Goal: Task Accomplishment & Management: Manage account settings

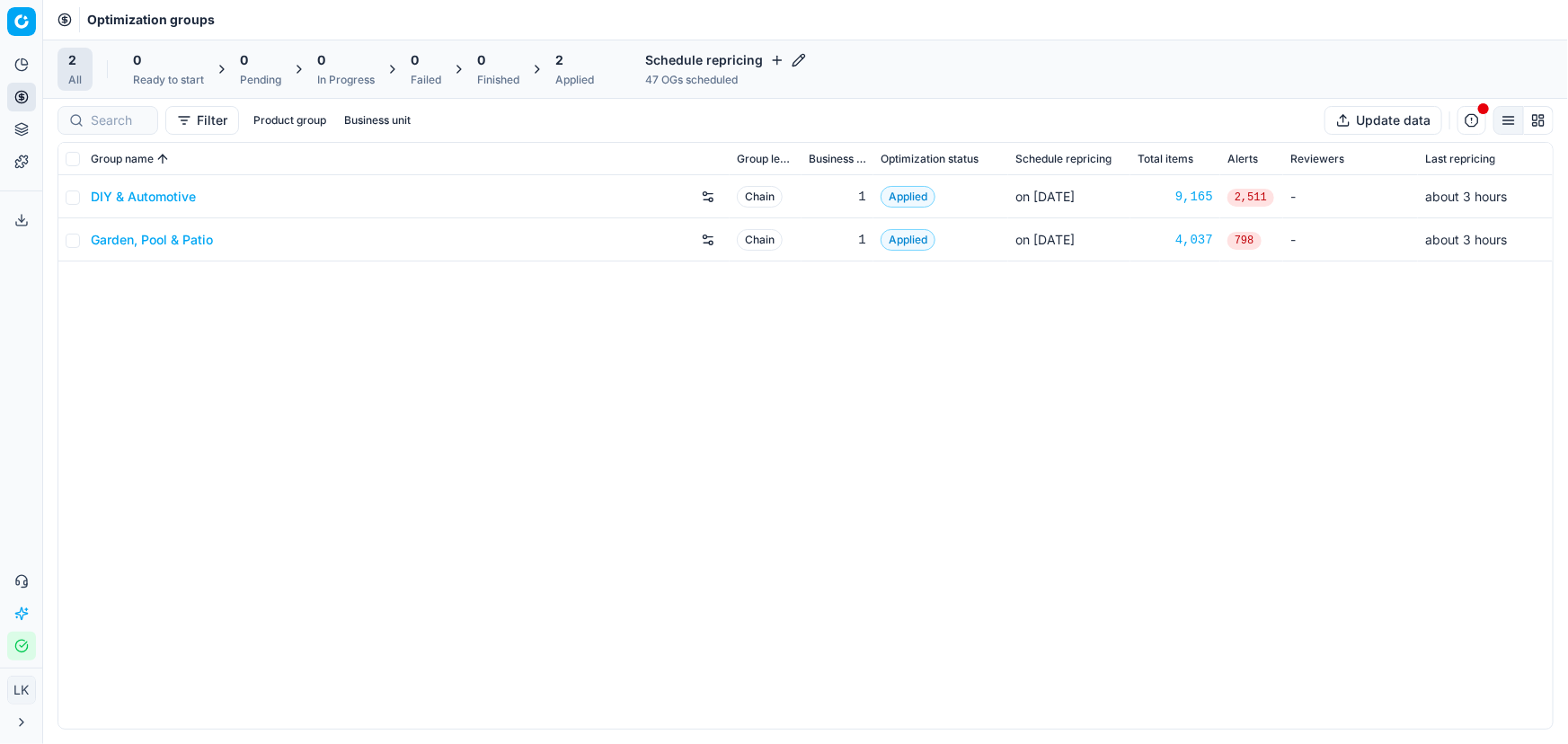
click at [1096, 477] on div "DIY & Automotive Chain 1 Applied on [DATE] 9,165 2,511 - about 3 hours Garden, …" at bounding box center [805, 451] width 1494 height 553
click at [551, 411] on div "DIY & Automotive Chain 1 Applied on [DATE] 9,165 2,511 - about 3 hours Garden, …" at bounding box center [805, 451] width 1494 height 553
click at [786, 381] on div "DIY & Automotive Chain 1 Applied on [DATE] 9,165 2,511 - about 3 hours Garden, …" at bounding box center [805, 451] width 1494 height 553
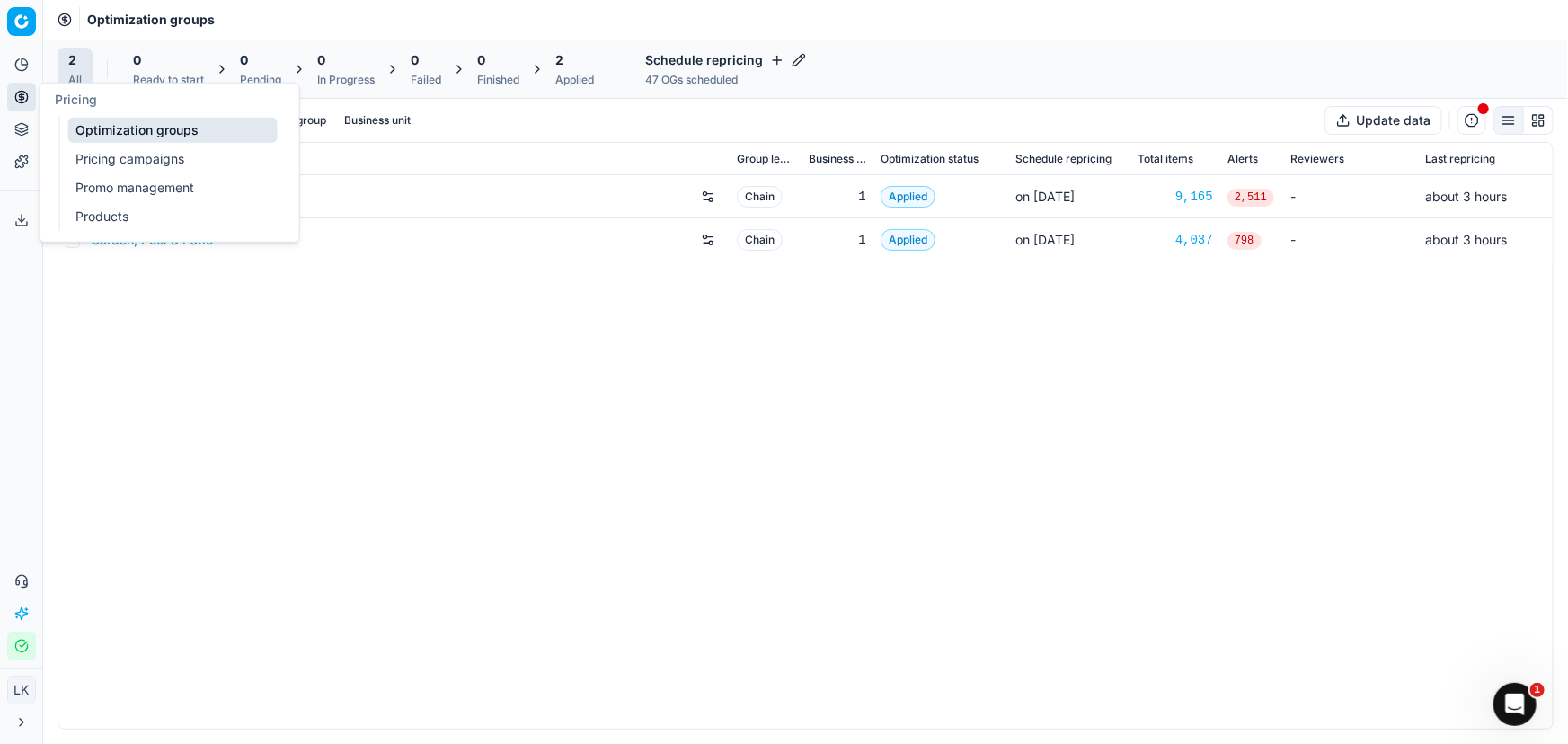
click at [29, 94] on button "Pricing" at bounding box center [22, 97] width 29 height 29
click at [117, 210] on link "Products" at bounding box center [173, 217] width 209 height 25
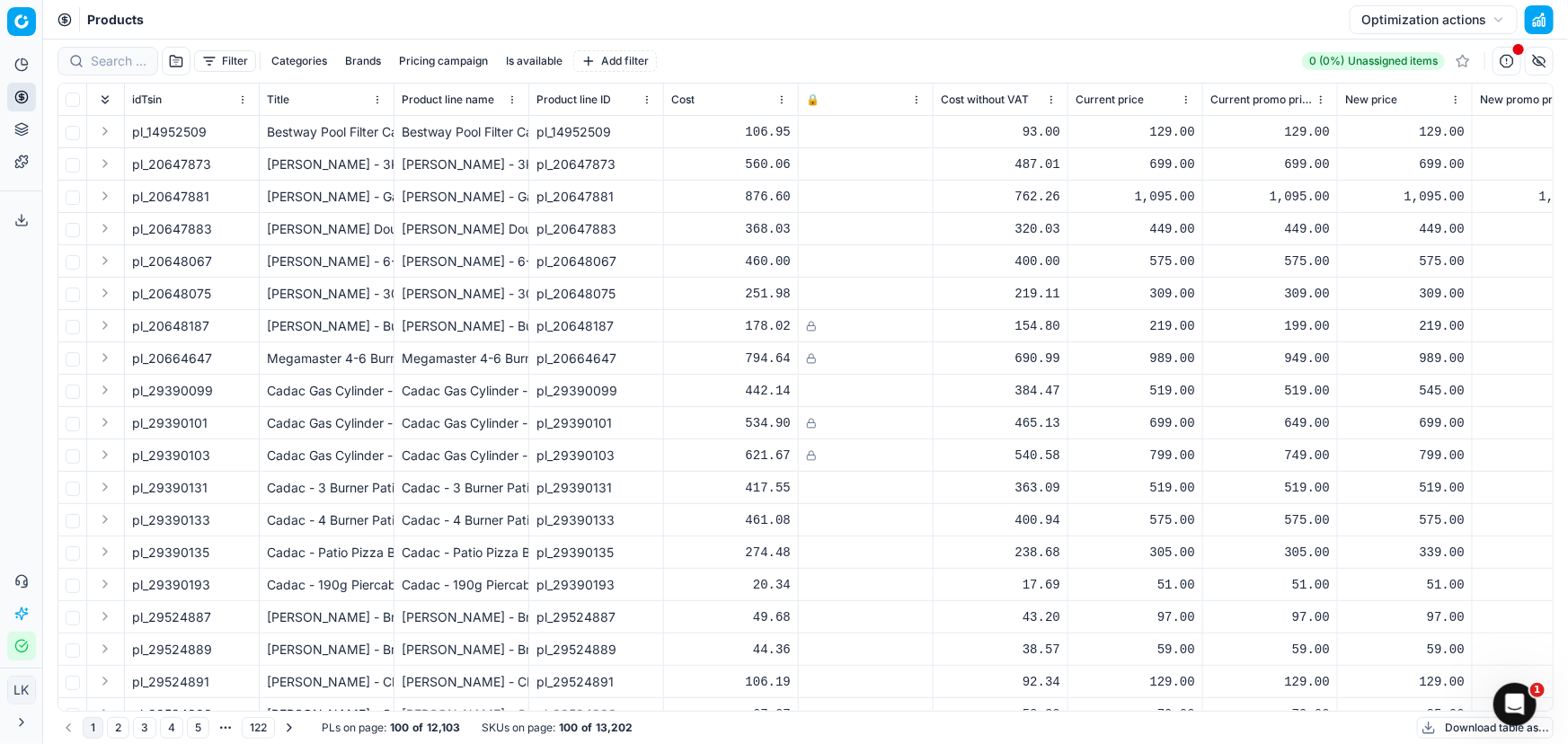
click at [354, 62] on button "Brands" at bounding box center [362, 61] width 50 height 22
type input "sport"
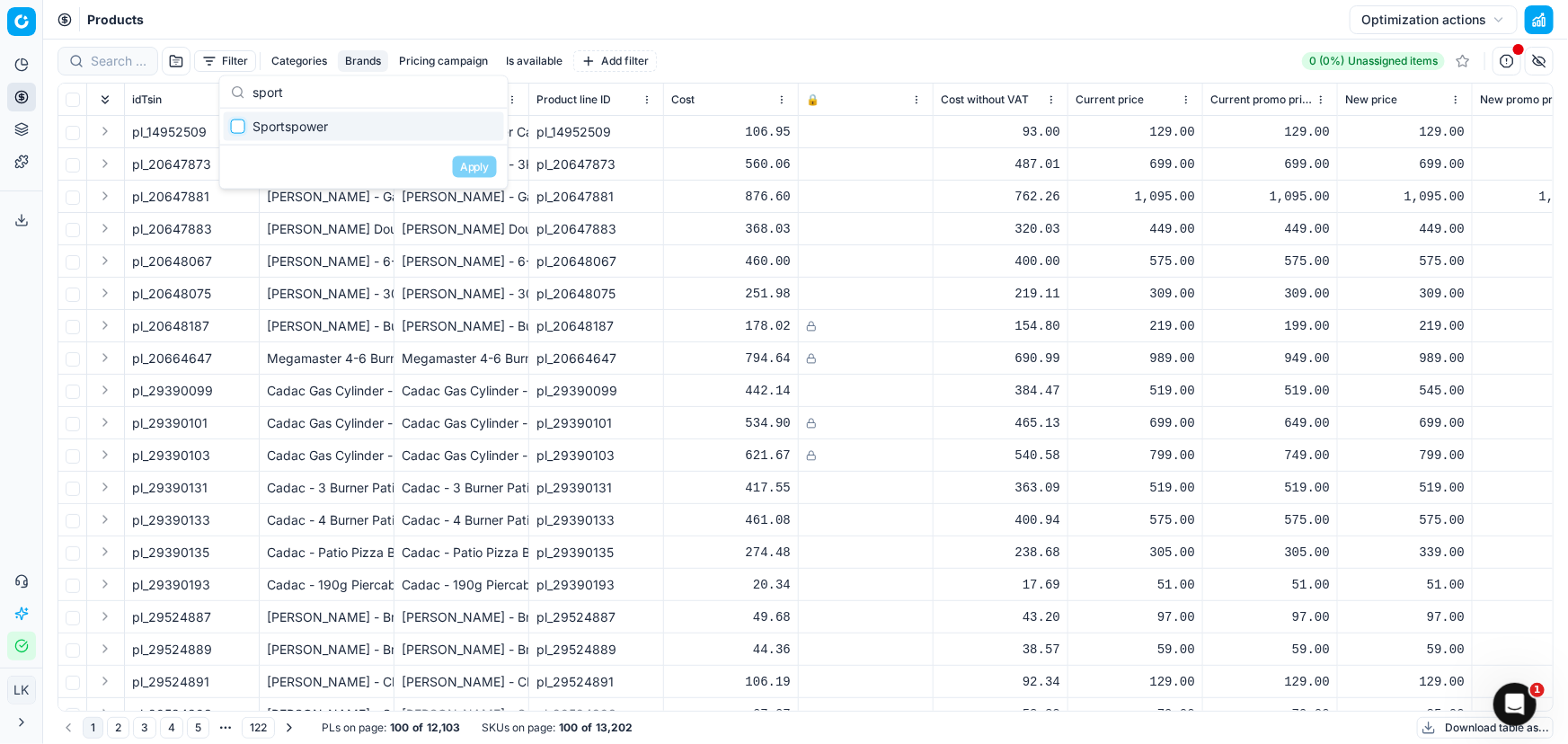
click at [242, 129] on input "Suggestions" at bounding box center [238, 126] width 14 height 14
checkbox input "true"
click at [486, 162] on button "Apply" at bounding box center [475, 167] width 44 height 22
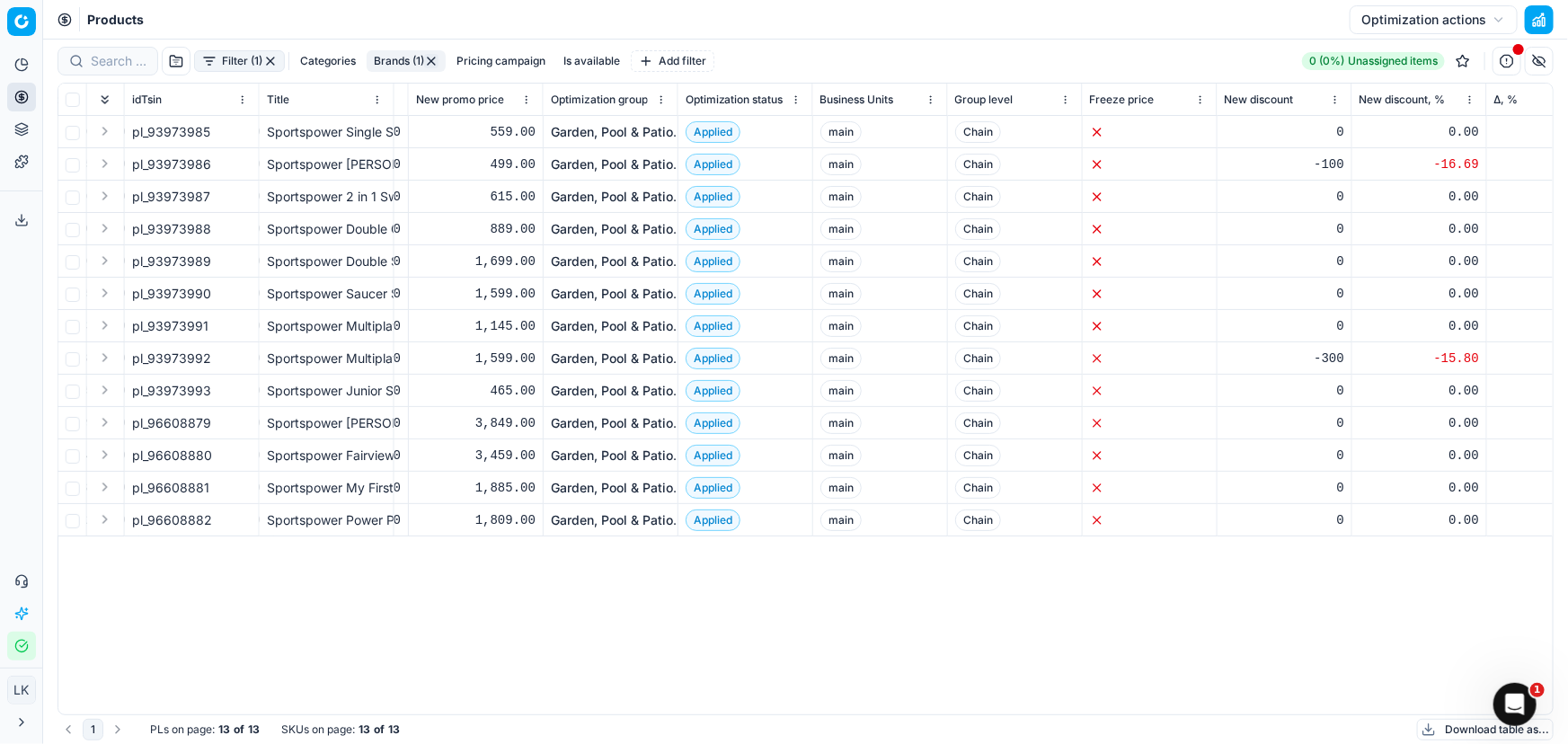
scroll to position [0, 1077]
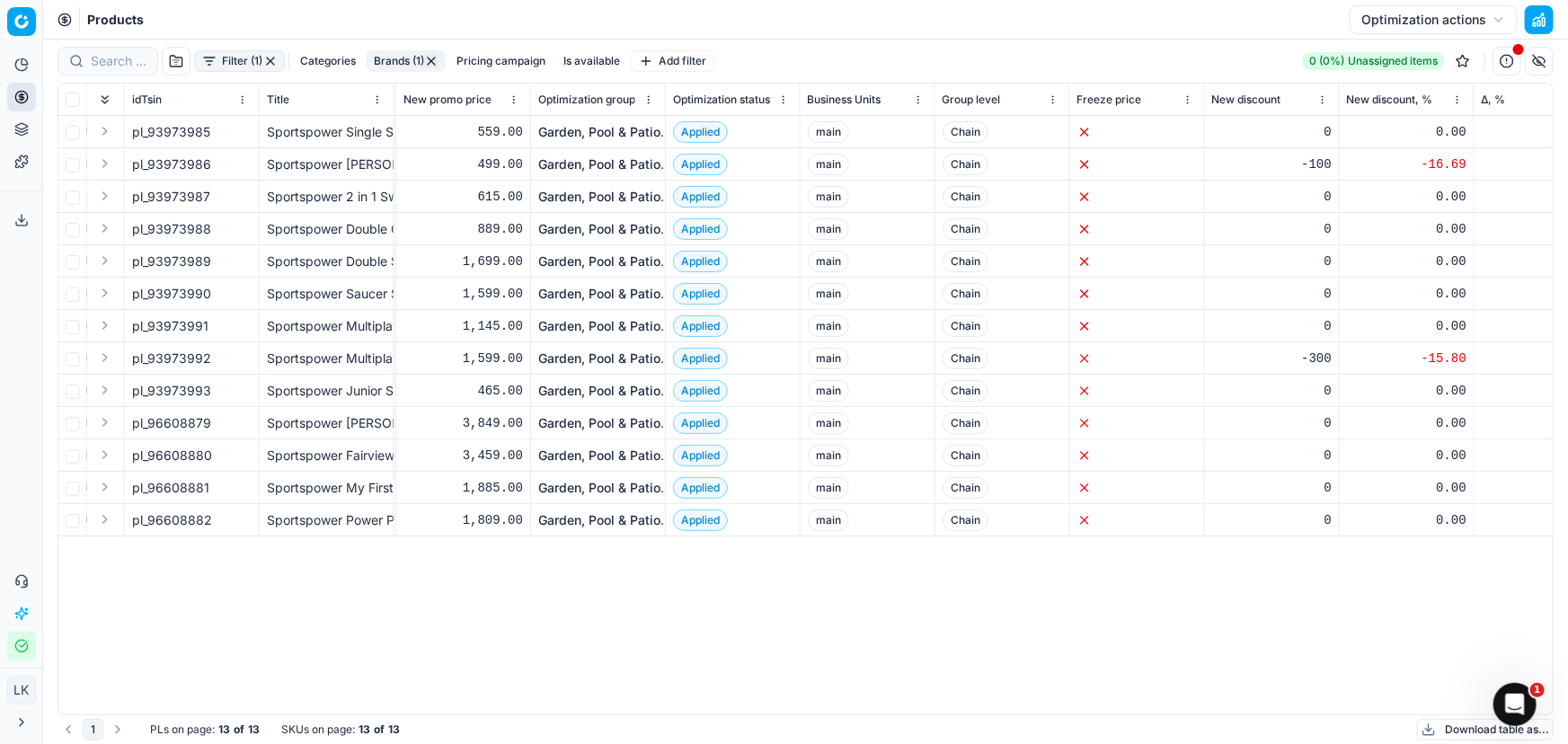
click at [1184, 99] on html "Pricing platform Analytics Pricing Product portfolio Templates Export service 0…" at bounding box center [784, 372] width 1568 height 744
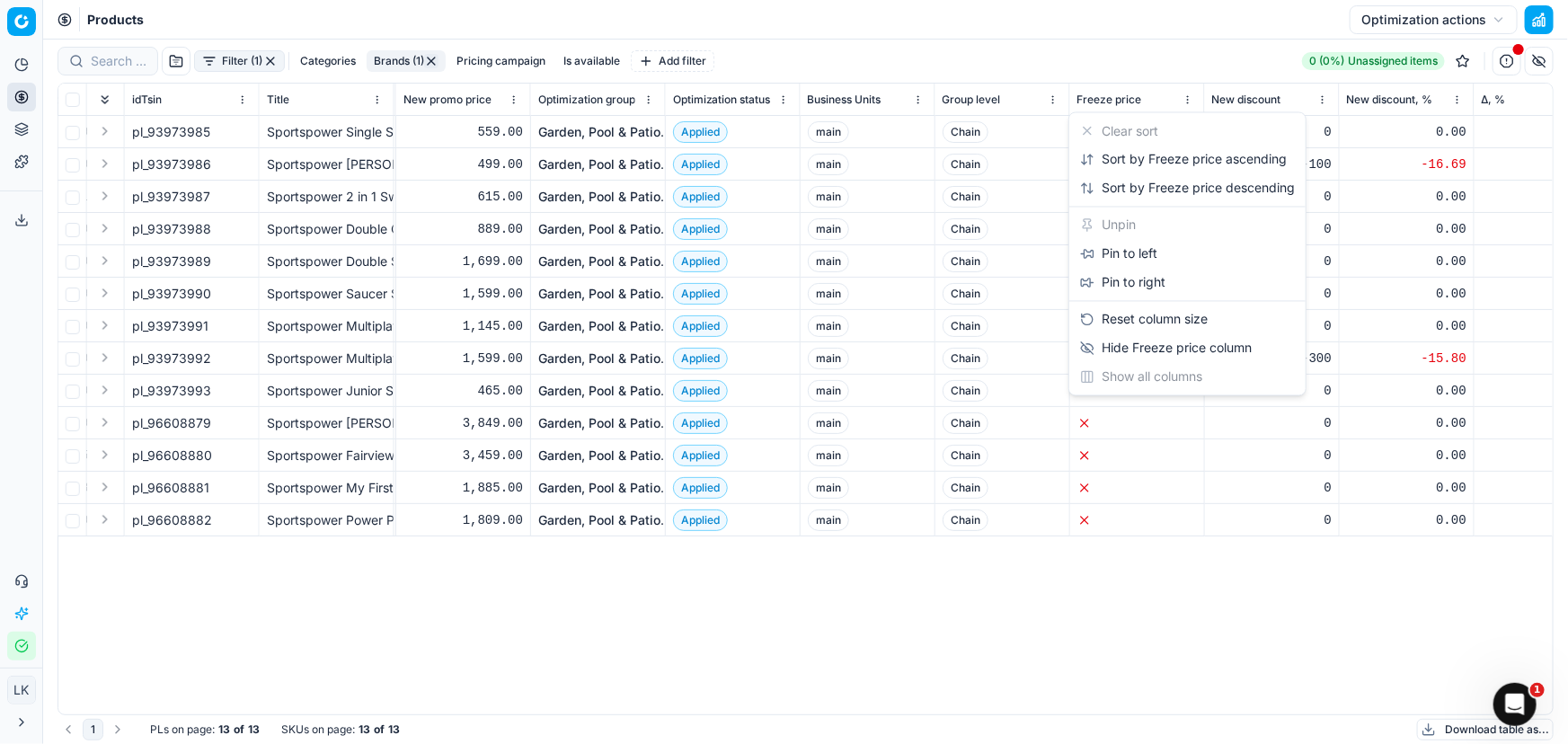
click at [1184, 99] on html "Pricing platform Analytics Pricing Product portfolio Templates Export service 0…" at bounding box center [784, 372] width 1568 height 744
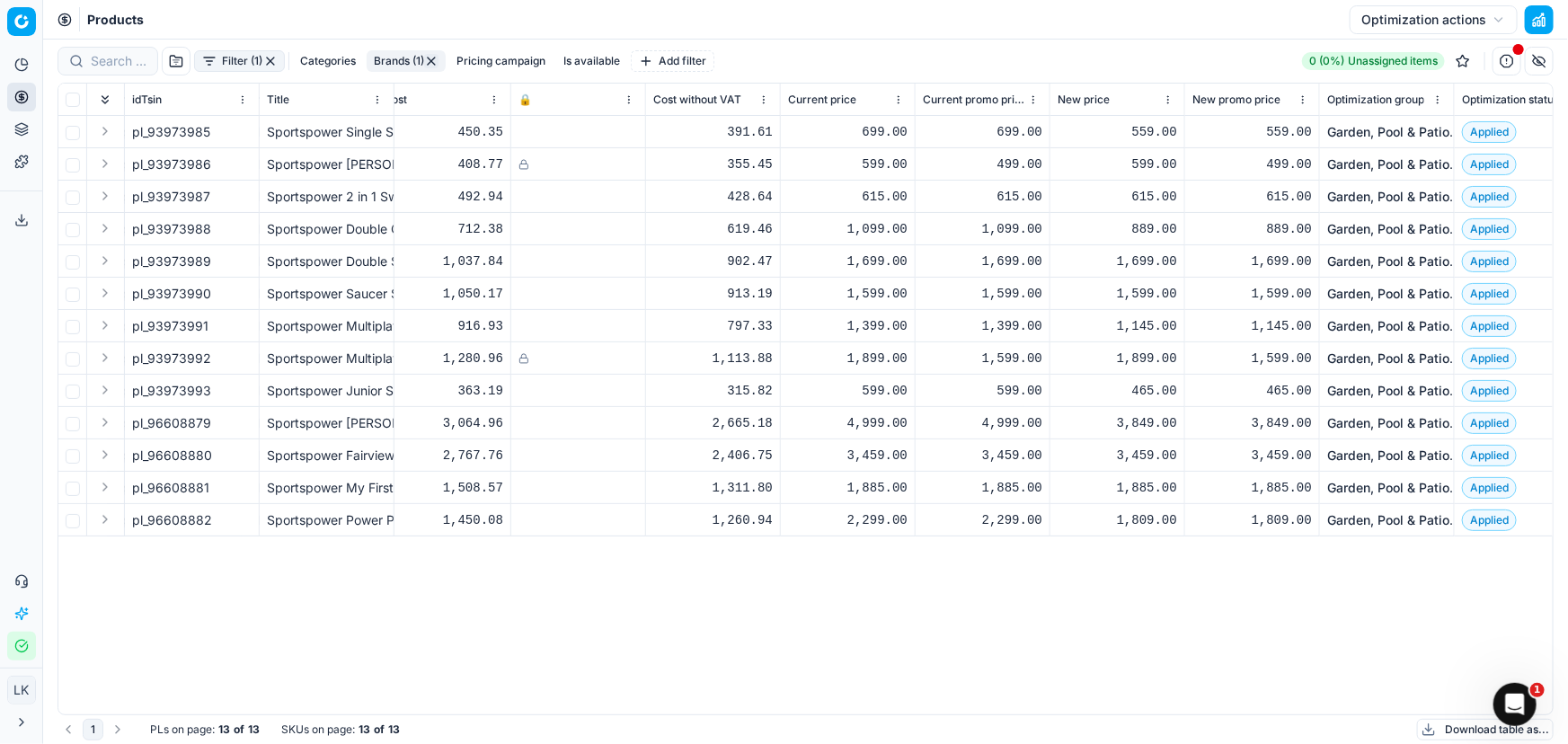
scroll to position [0, 0]
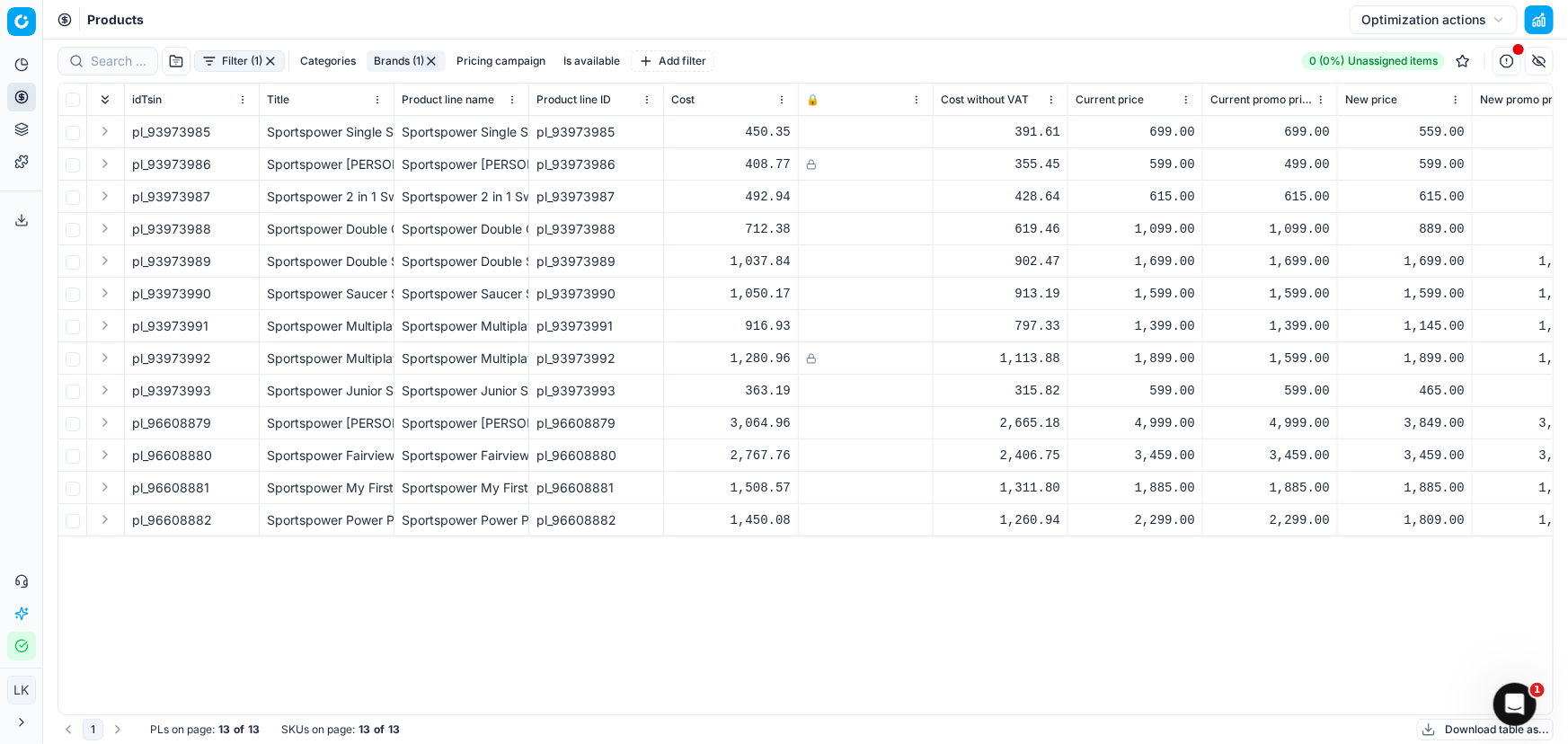
click at [812, 163] on icon at bounding box center [811, 163] width 10 height 10
click at [889, 595] on div "pl_93973985 Sportspower Single Swing Sportspower Single Swing pl_93973985 450.3…" at bounding box center [805, 415] width 1494 height 599
click at [812, 355] on icon at bounding box center [811, 358] width 10 height 10
click at [806, 159] on icon at bounding box center [811, 163] width 10 height 10
click at [816, 162] on div at bounding box center [866, 163] width 120 height 10
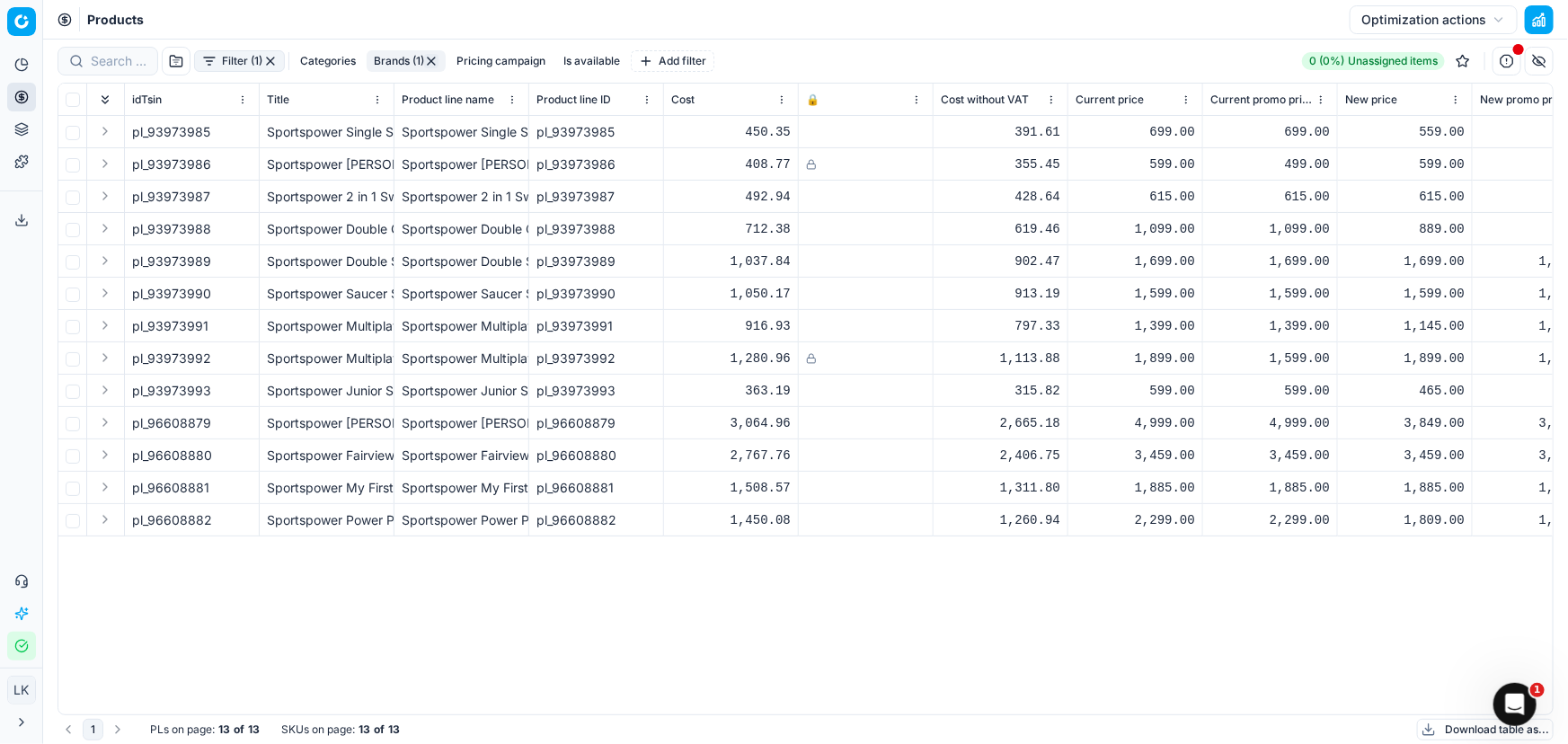
click at [874, 519] on div at bounding box center [866, 520] width 120 height 10
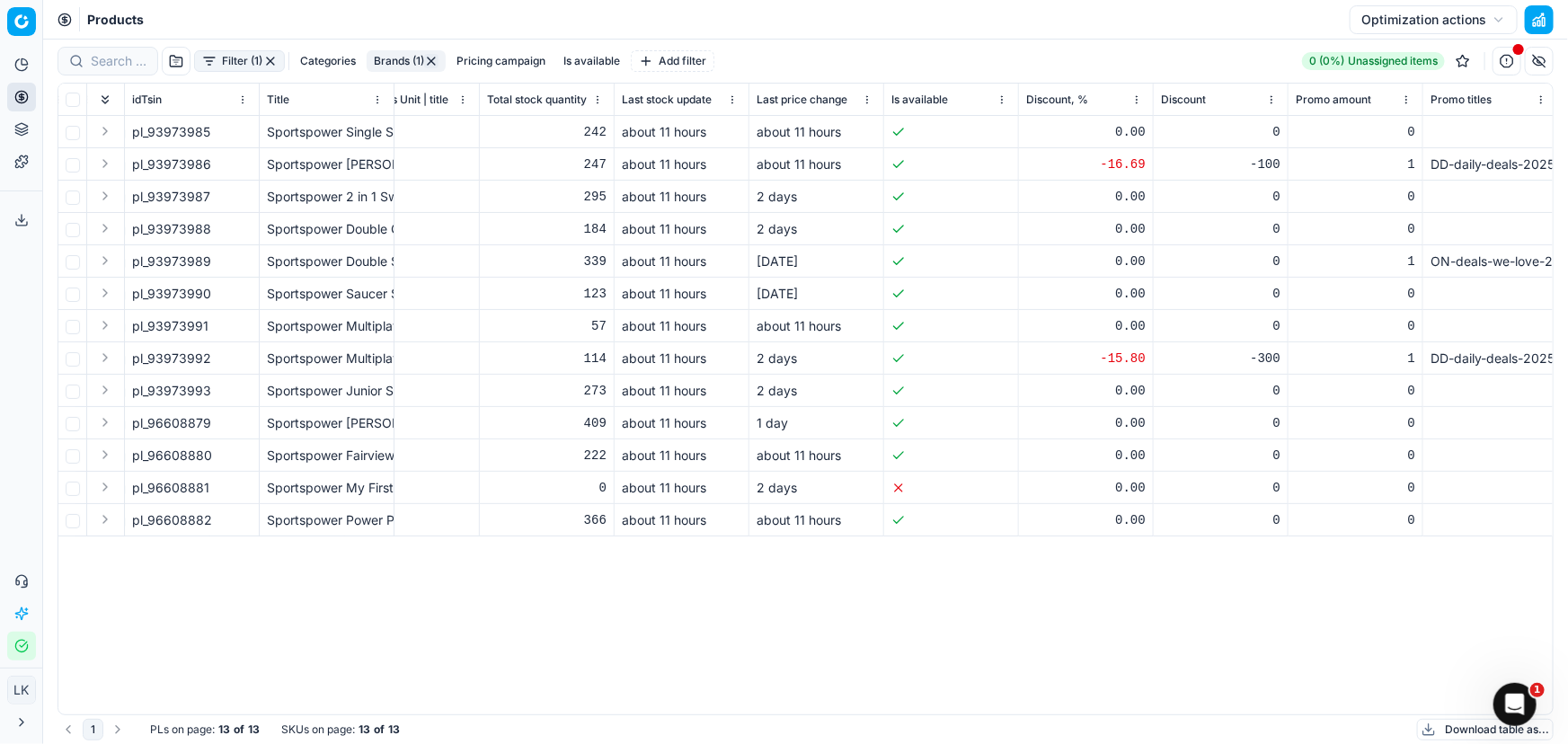
scroll to position [0, 3450]
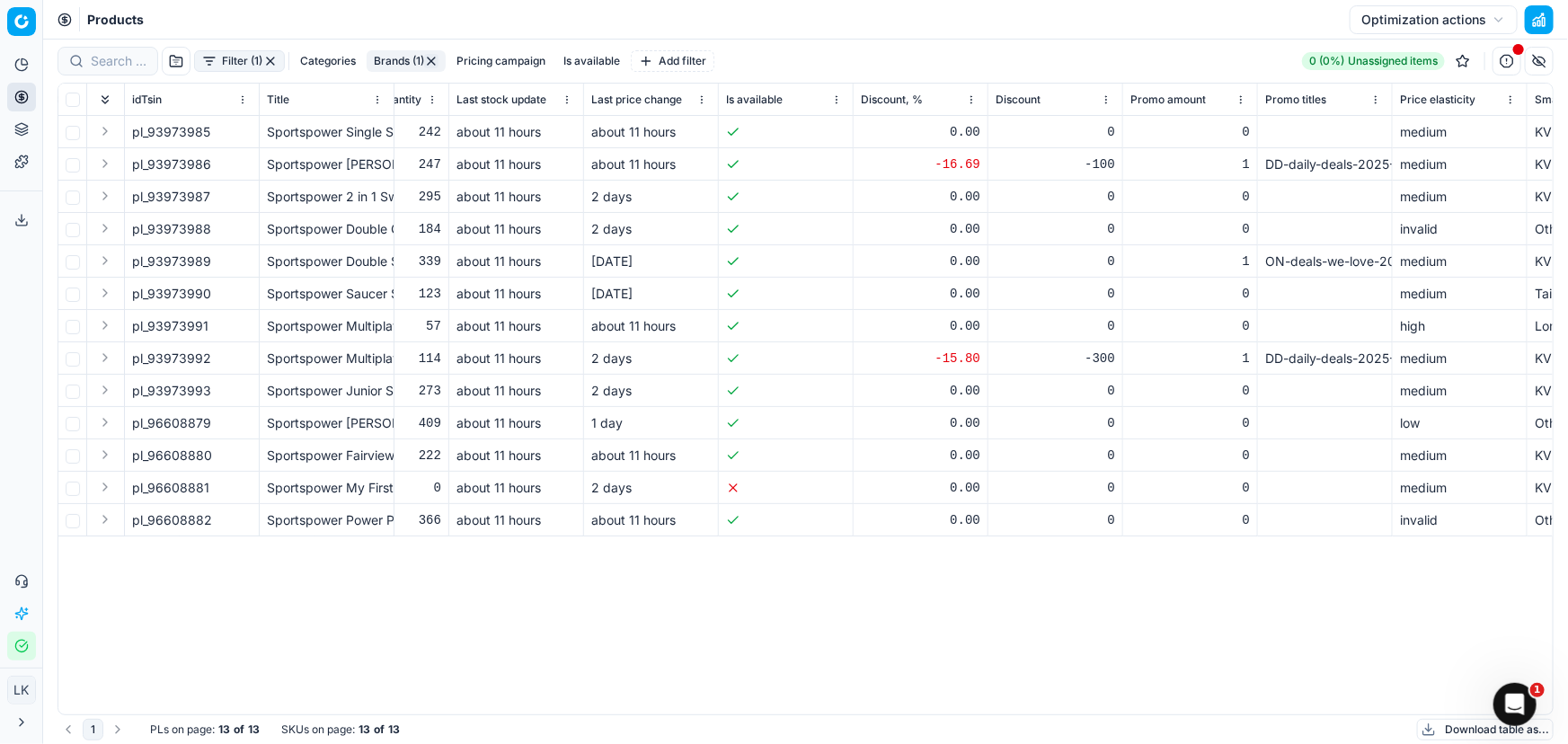
click at [638, 698] on div "idTsin Title Product line name Product line ID Cost 🔒 Cost without VAT Current …" at bounding box center [805, 399] width 1494 height 631
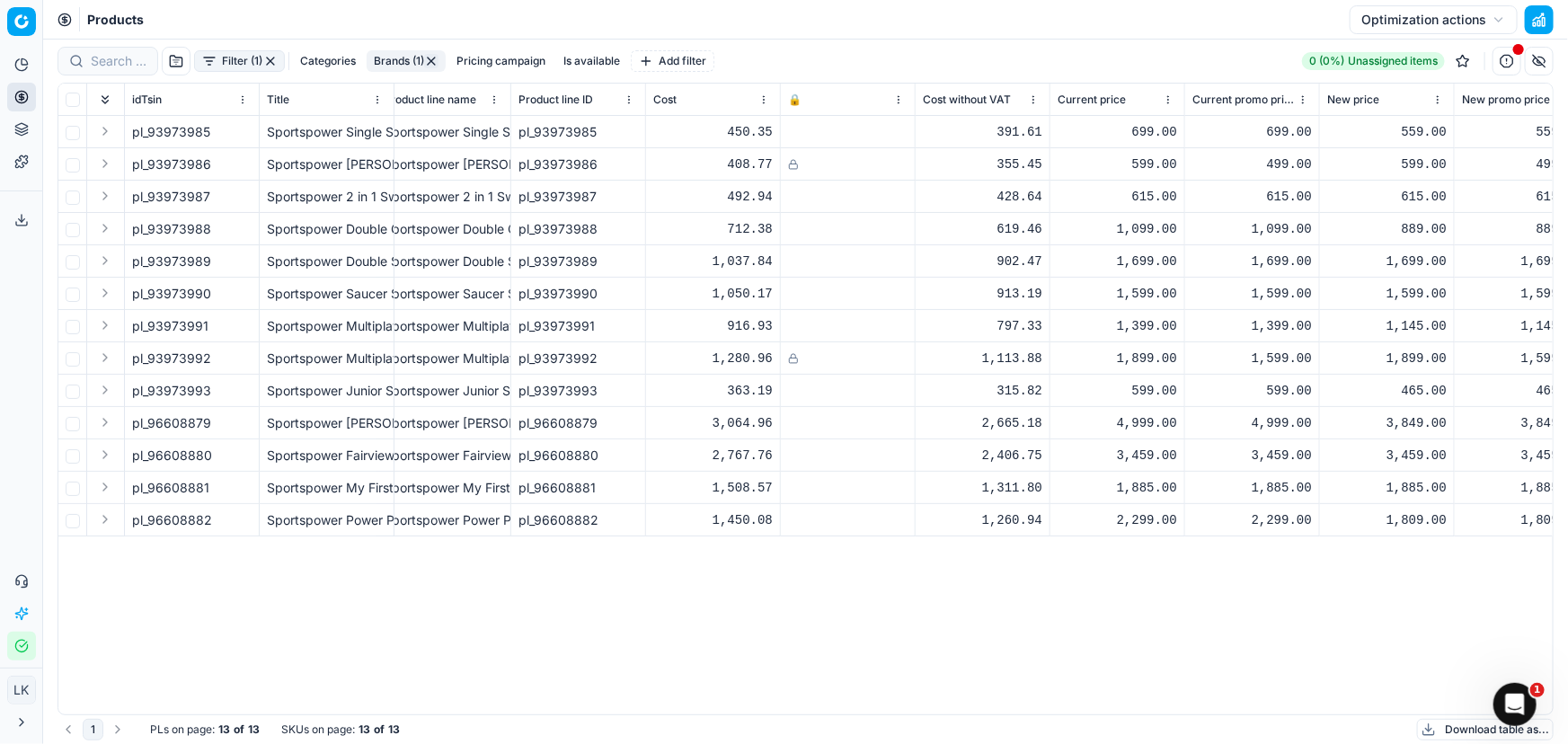
scroll to position [0, 104]
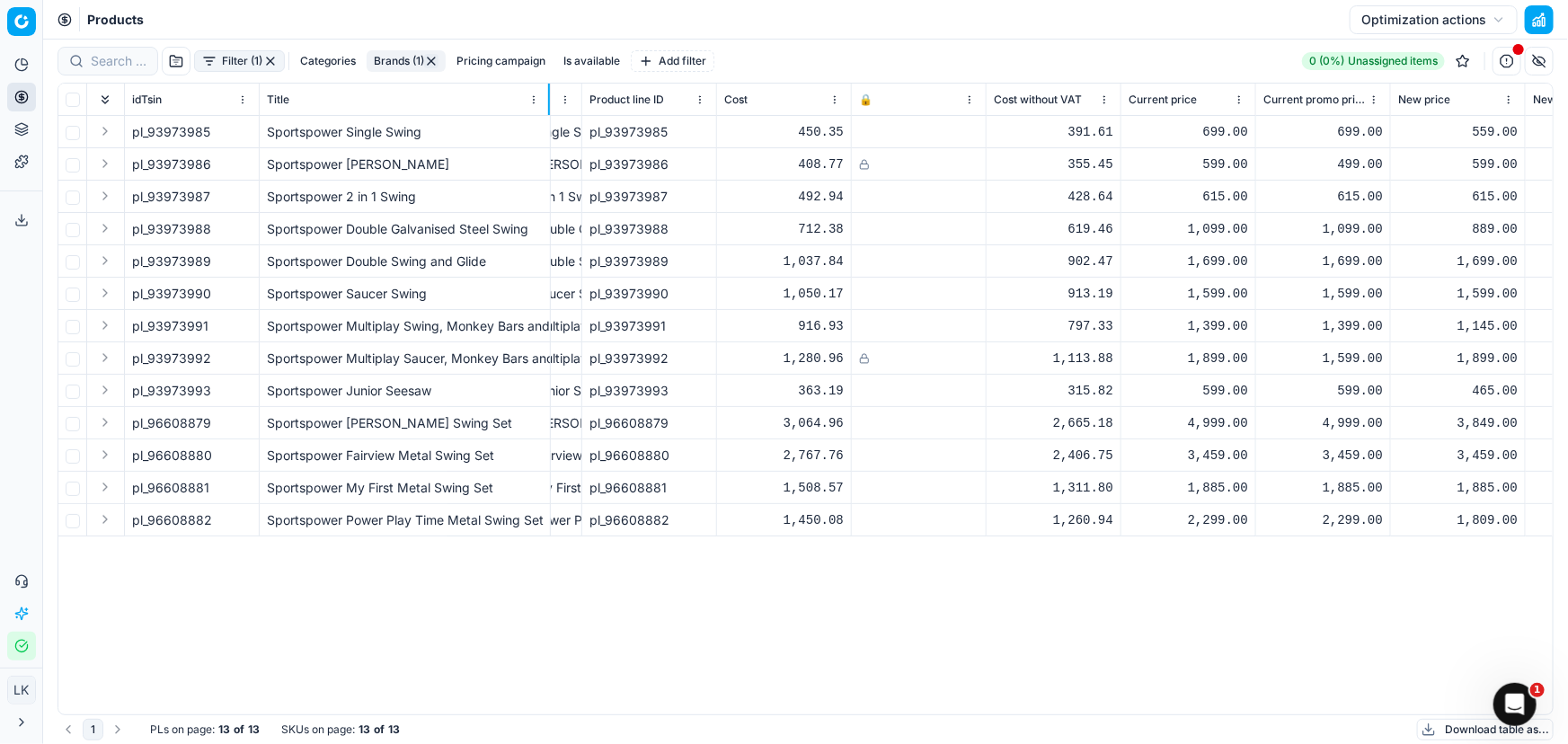
drag, startPoint x: 392, startPoint y: 93, endPoint x: 548, endPoint y: 114, distance: 157.4
click at [548, 114] on div at bounding box center [549, 99] width 2 height 31
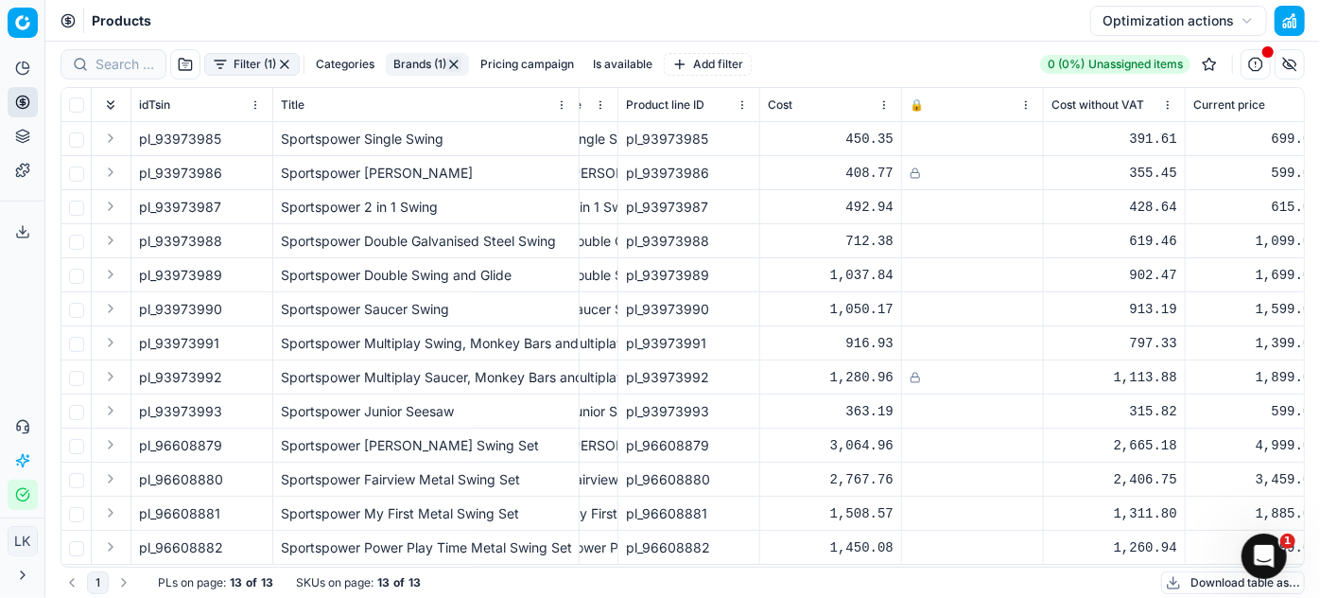
scroll to position [0, 103]
click at [69, 105] on input "checkbox" at bounding box center [76, 104] width 15 height 15
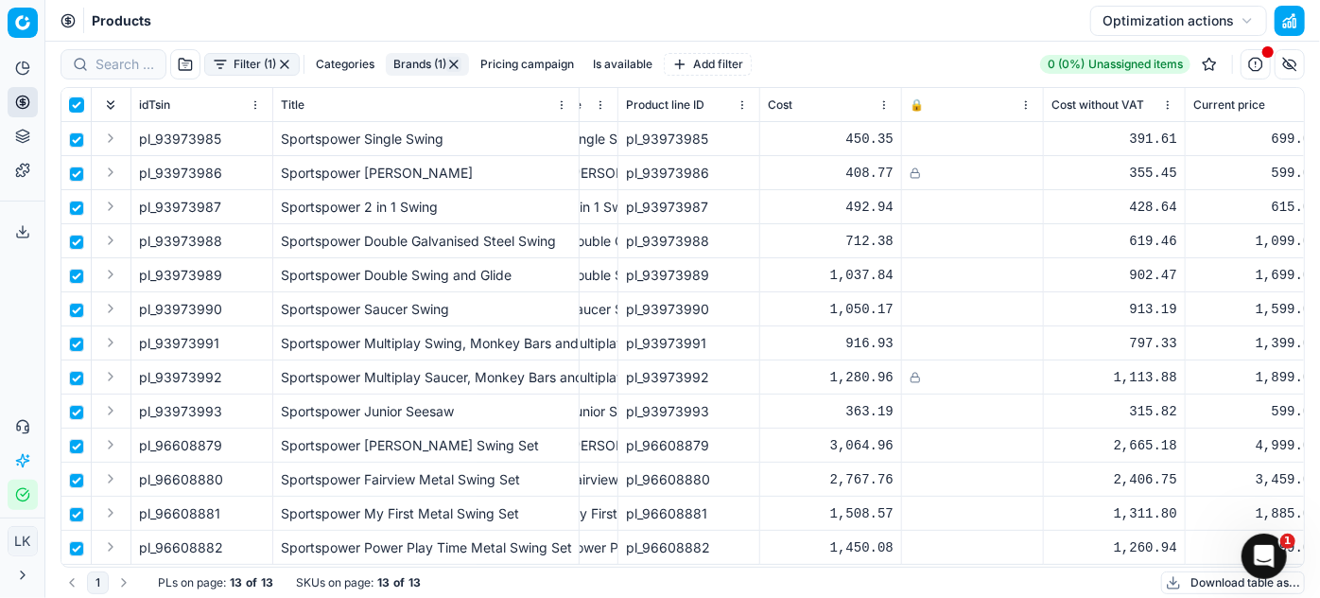
checkbox input "true"
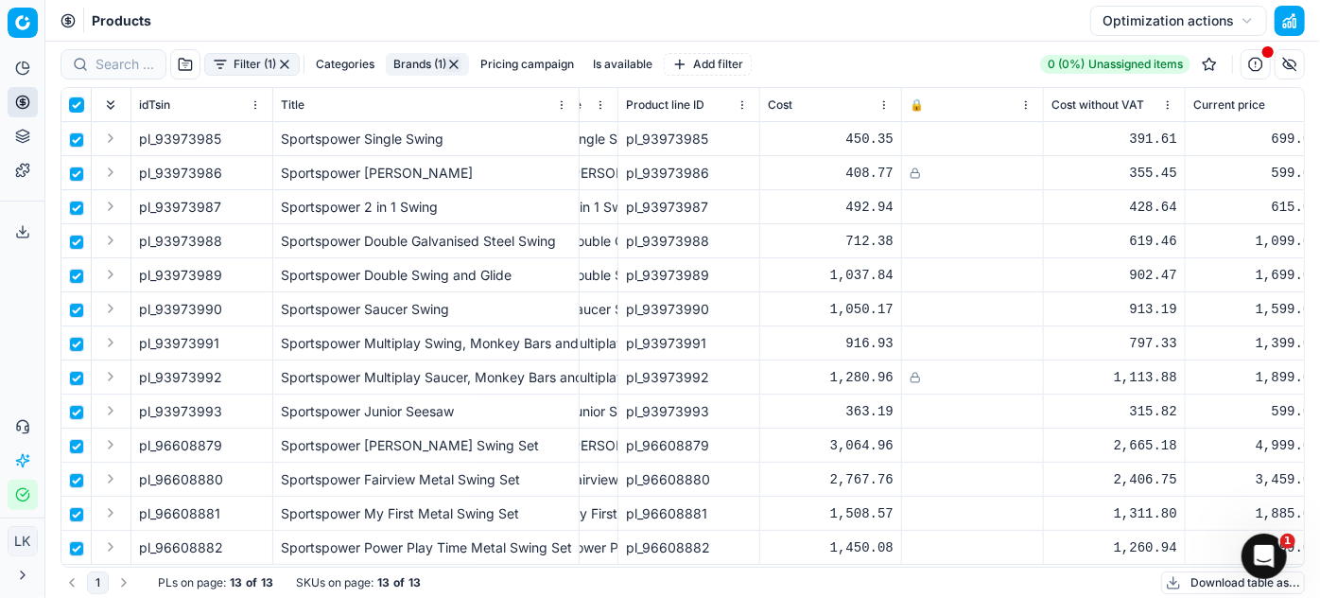
checkbox input "true"
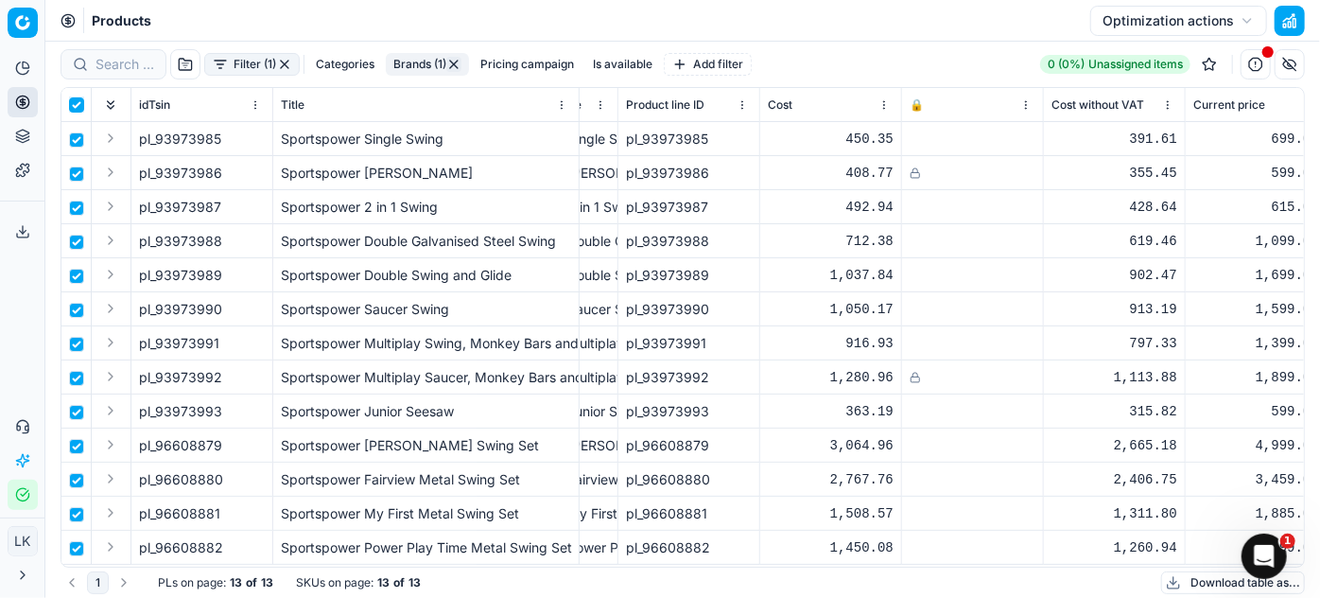
checkbox input "true"
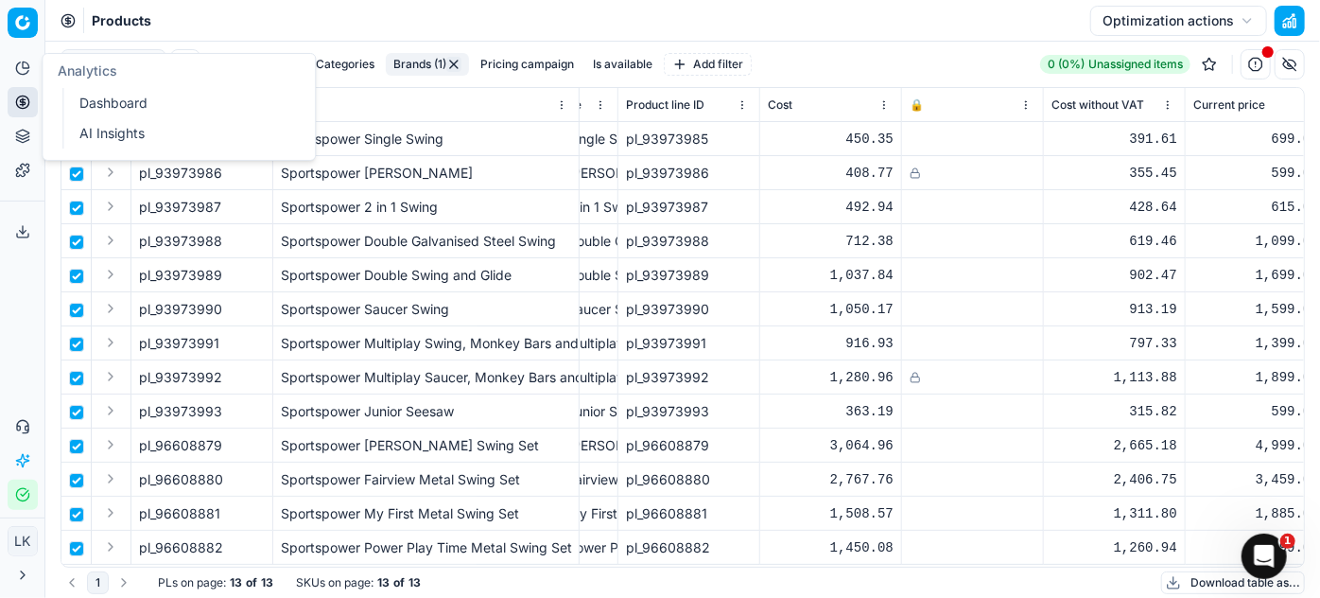
click at [93, 95] on link "Dashboard" at bounding box center [182, 103] width 220 height 26
checkbox input "false"
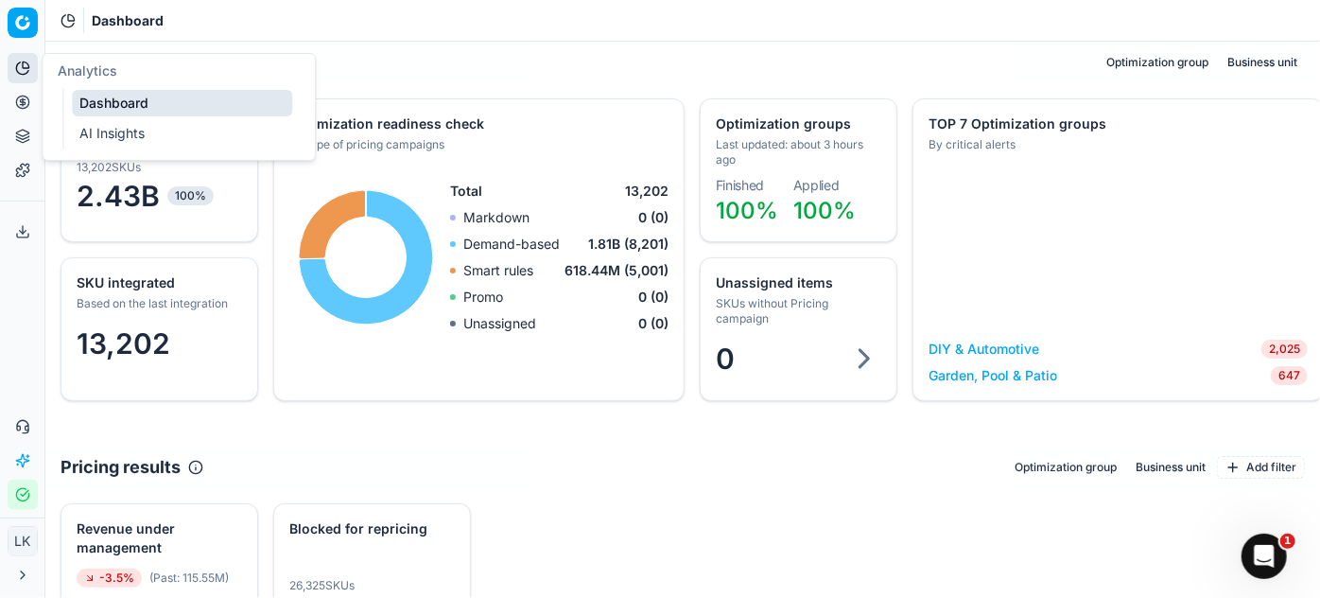
click at [1032, 374] on link "Garden, Pool & Patio" at bounding box center [992, 375] width 129 height 19
click at [1021, 374] on link "Garden, Pool & Patio" at bounding box center [992, 375] width 129 height 19
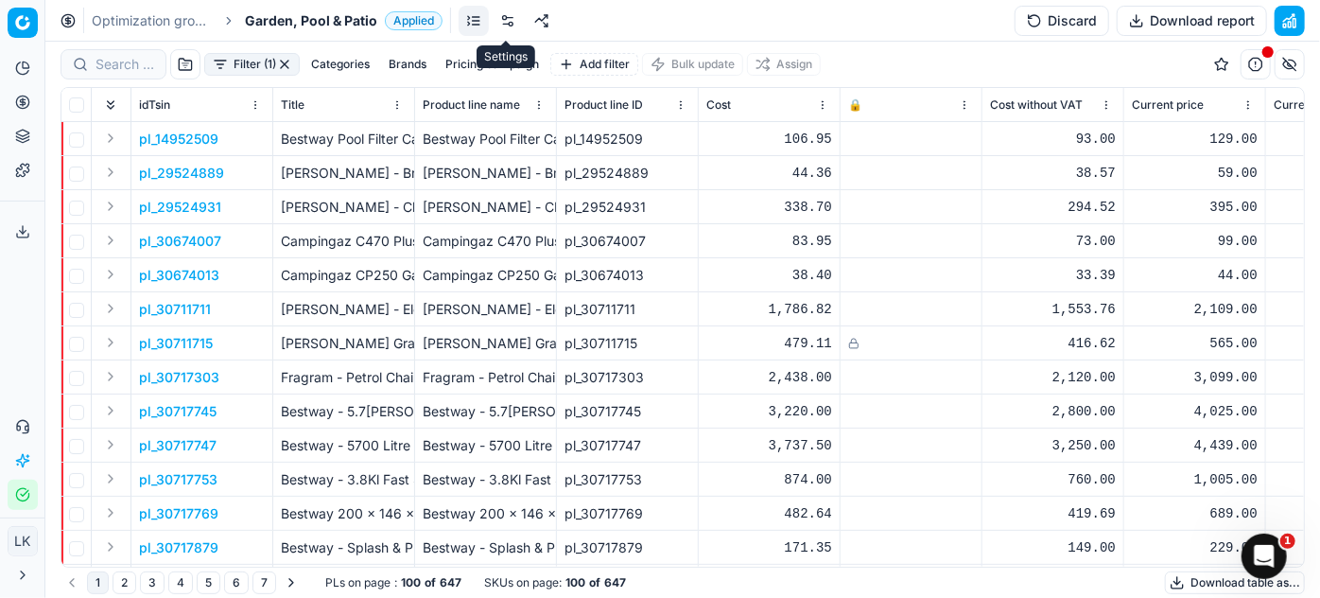
click at [504, 14] on link at bounding box center [508, 21] width 30 height 30
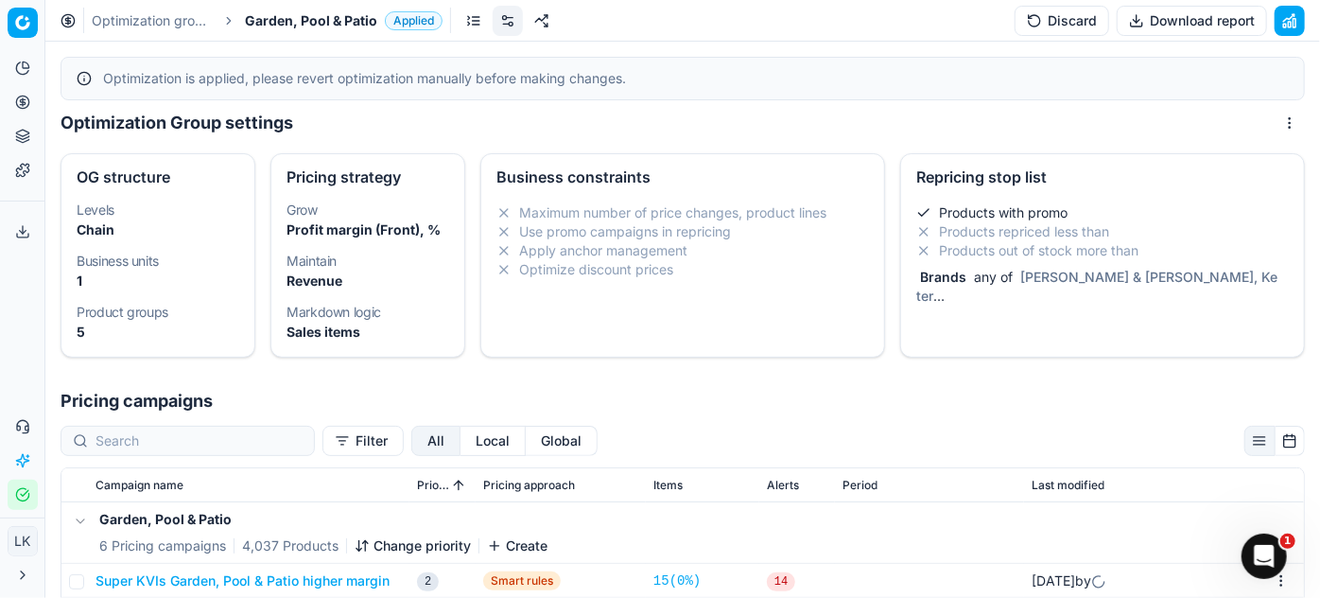
click at [1056, 251] on li "Products out of stock more than" at bounding box center [1102, 250] width 373 height 19
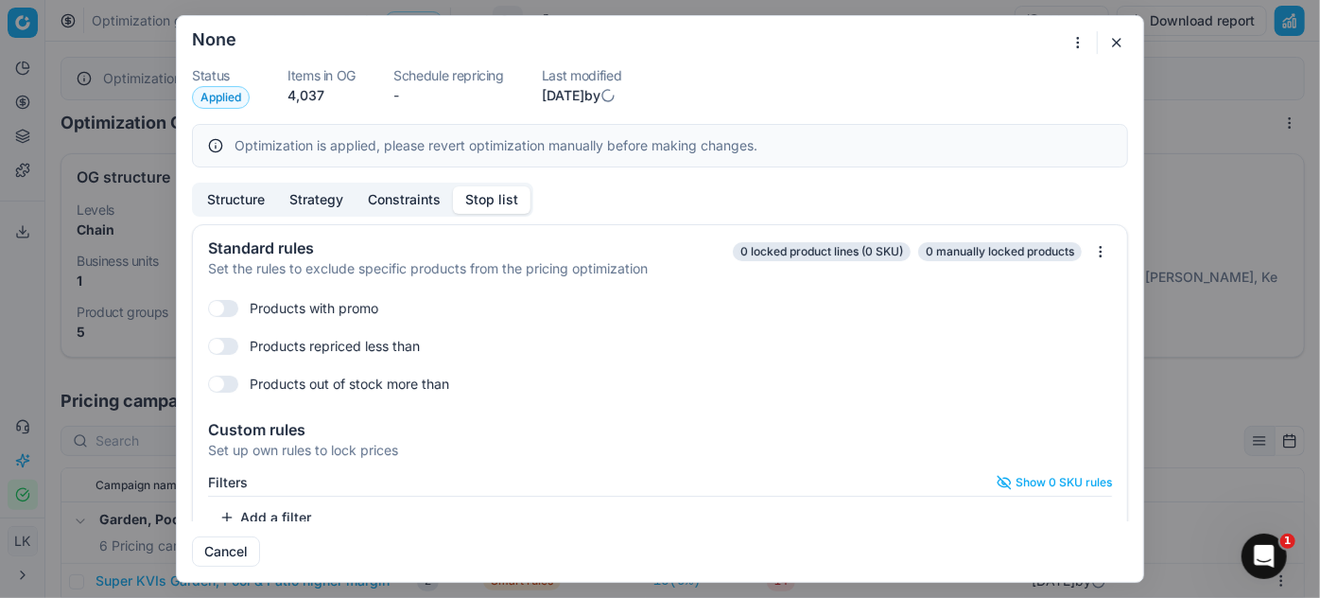
checkbox input "true"
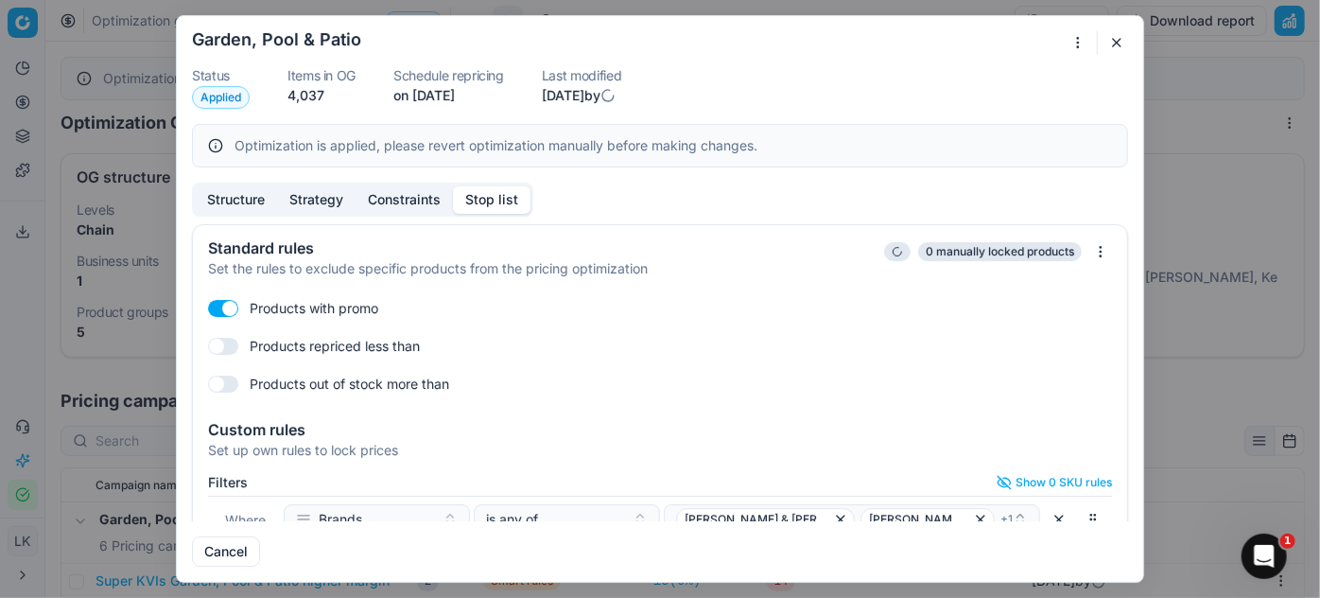
scroll to position [109, 0]
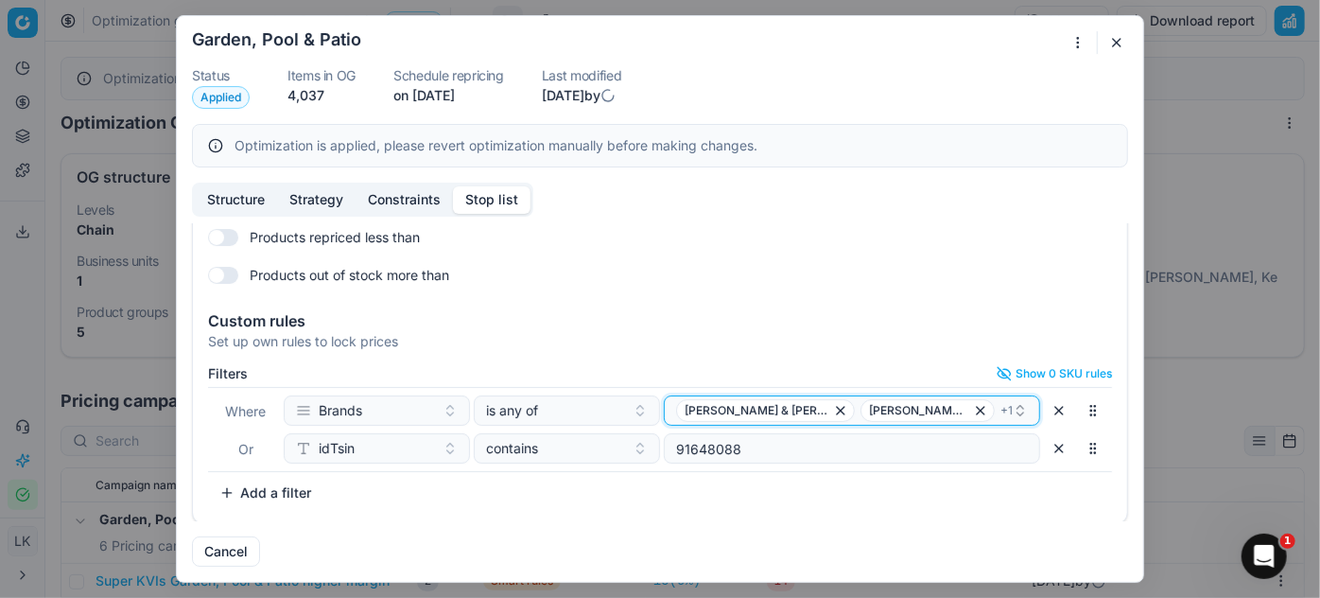
click at [986, 412] on div "[PERSON_NAME] & [PERSON_NAME]-O-Chef + 1" at bounding box center [844, 410] width 337 height 23
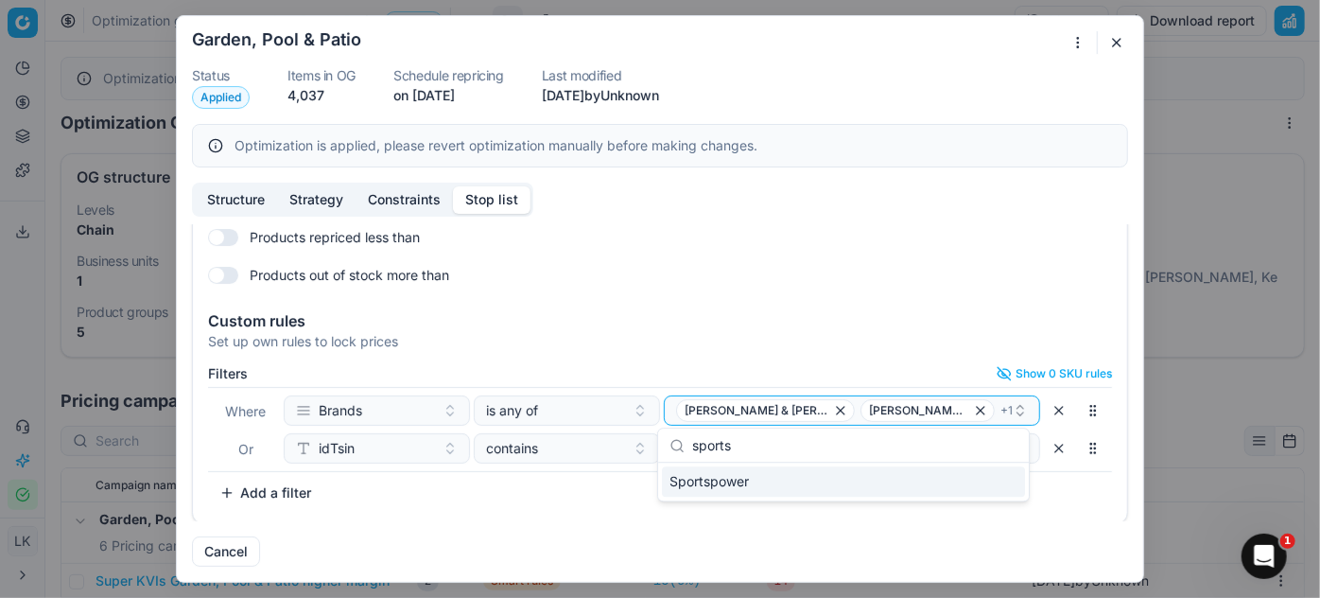
type input "sports"
click at [749, 479] on span "Sportspower" at bounding box center [708, 481] width 79 height 19
click at [727, 540] on div "Cancel" at bounding box center [660, 543] width 936 height 45
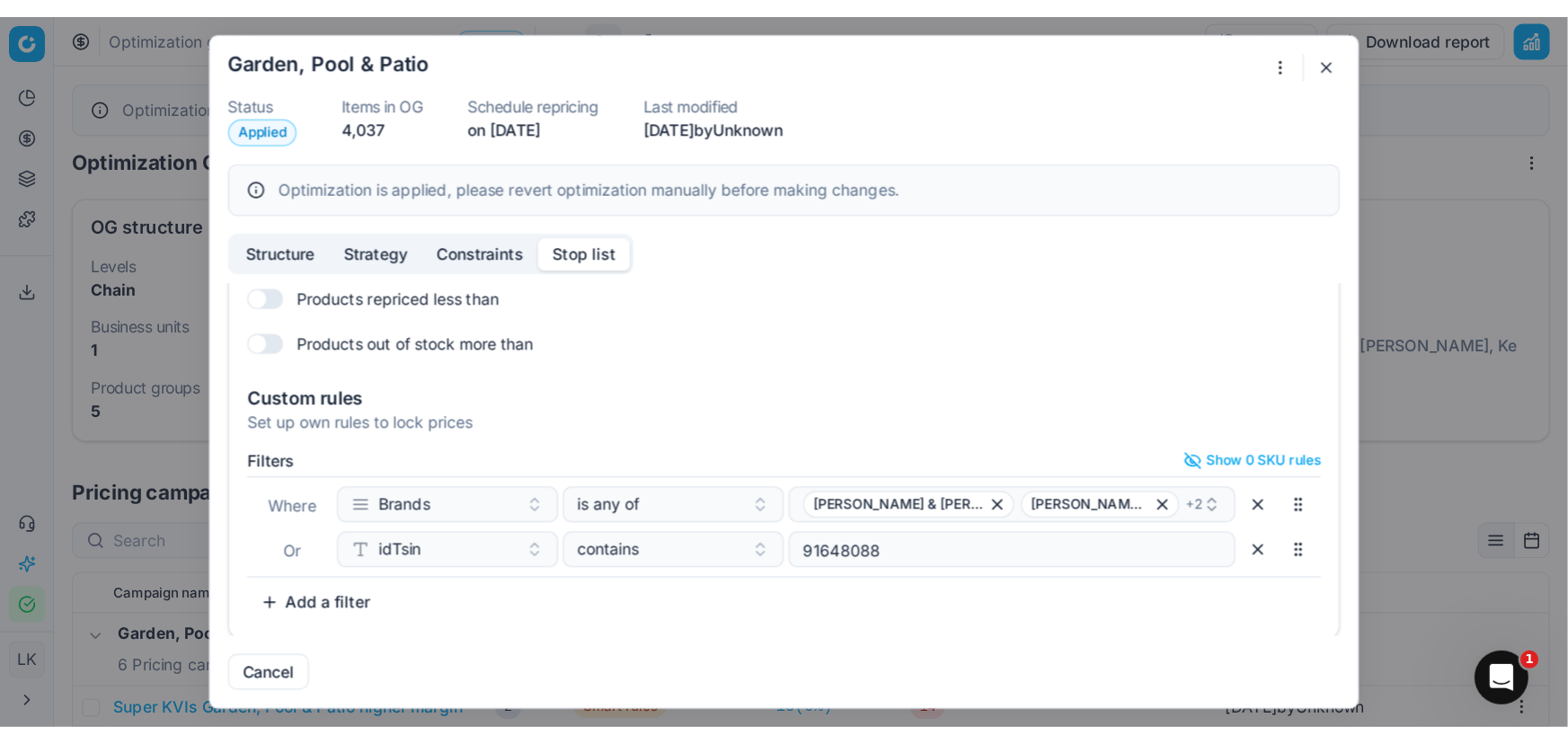
scroll to position [0, 0]
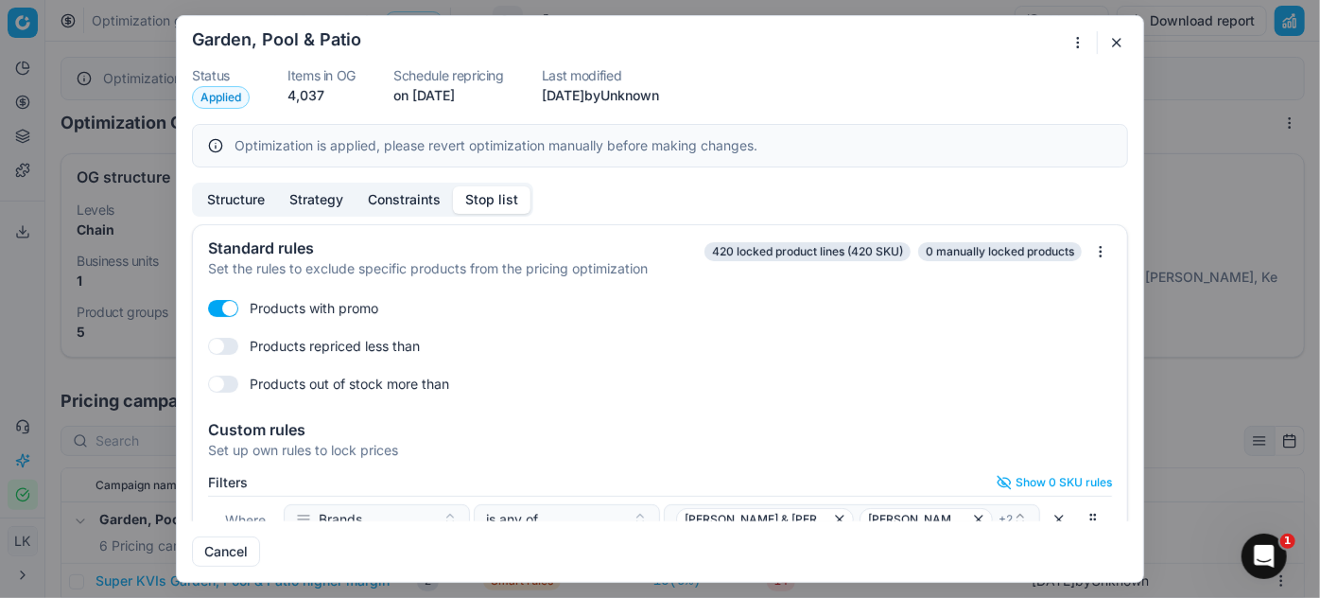
click at [1109, 37] on button "button" at bounding box center [1116, 42] width 23 height 23
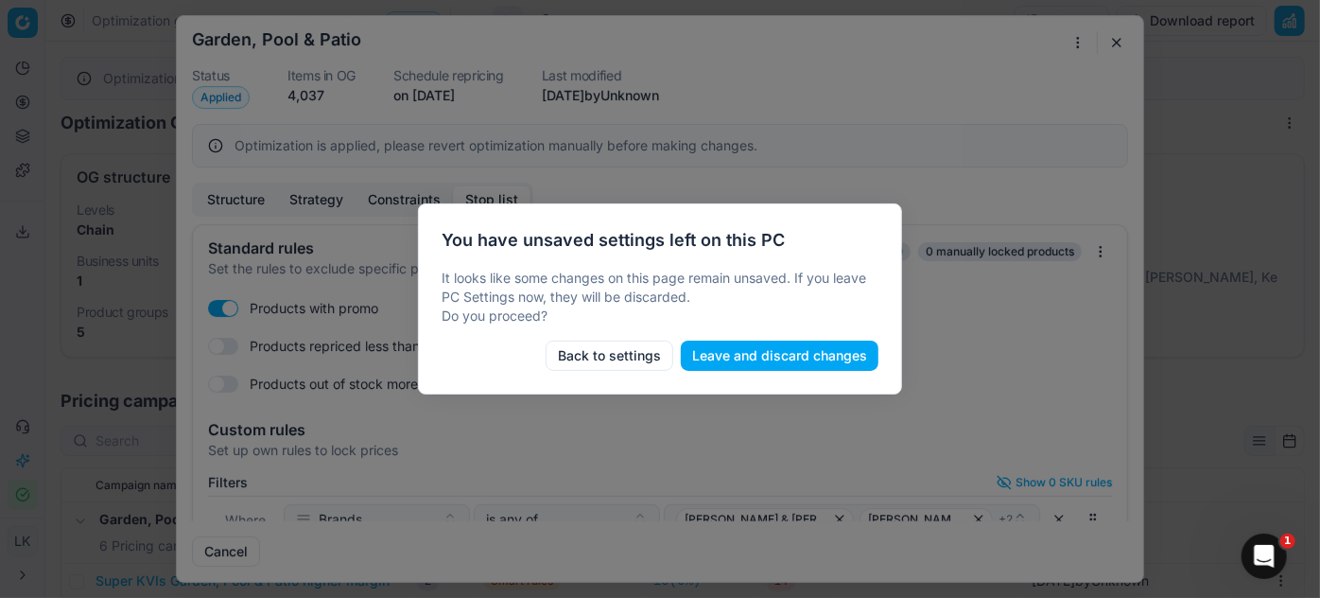
click at [811, 360] on button "Leave and discard changes" at bounding box center [780, 355] width 198 height 30
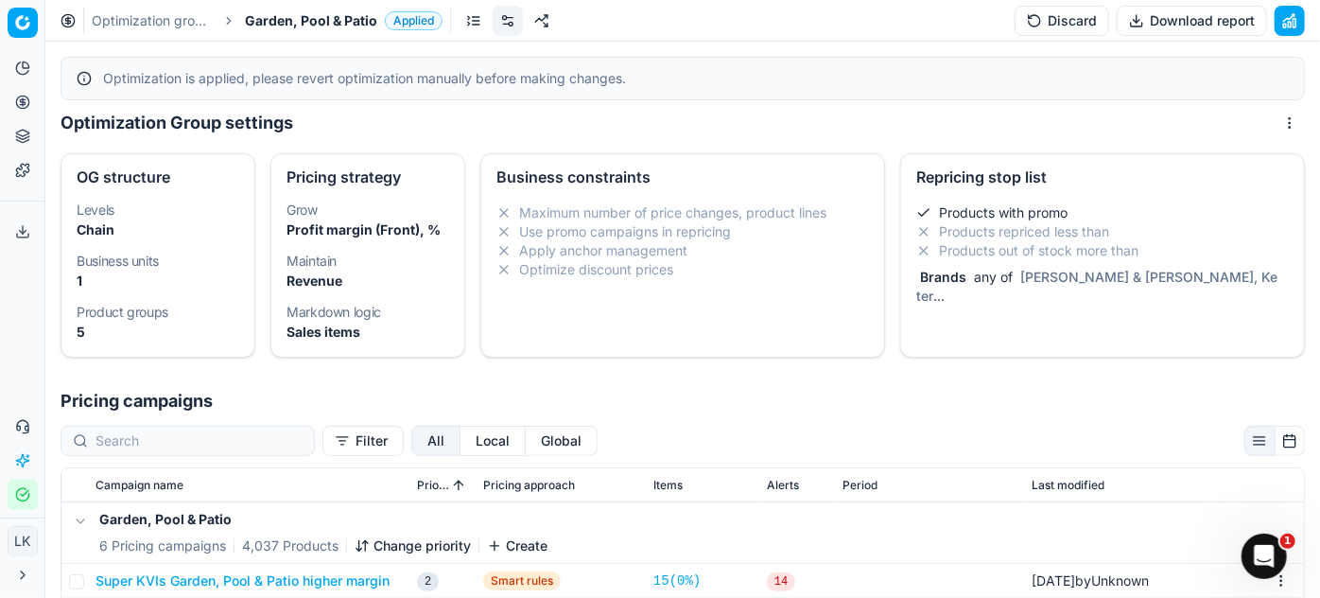
click at [1061, 9] on button "Discard" at bounding box center [1061, 21] width 95 height 30
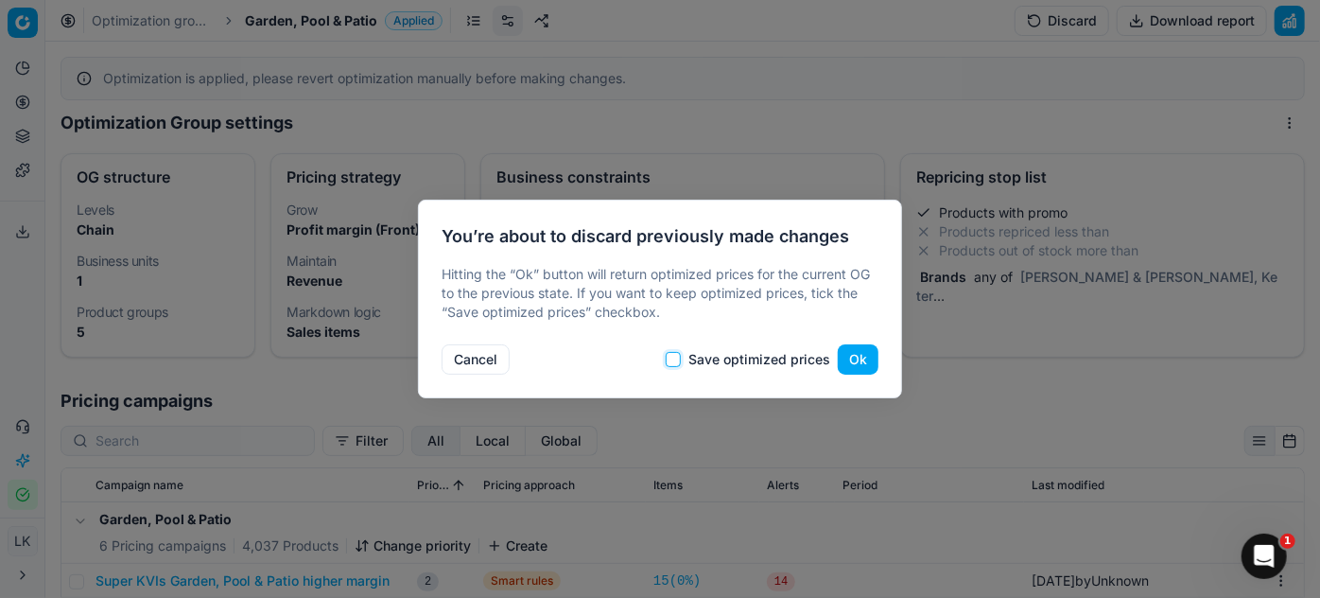
click at [668, 363] on input "Save optimized prices" at bounding box center [673, 359] width 15 height 15
checkbox input "true"
click at [849, 350] on button "Ok" at bounding box center [858, 359] width 41 height 30
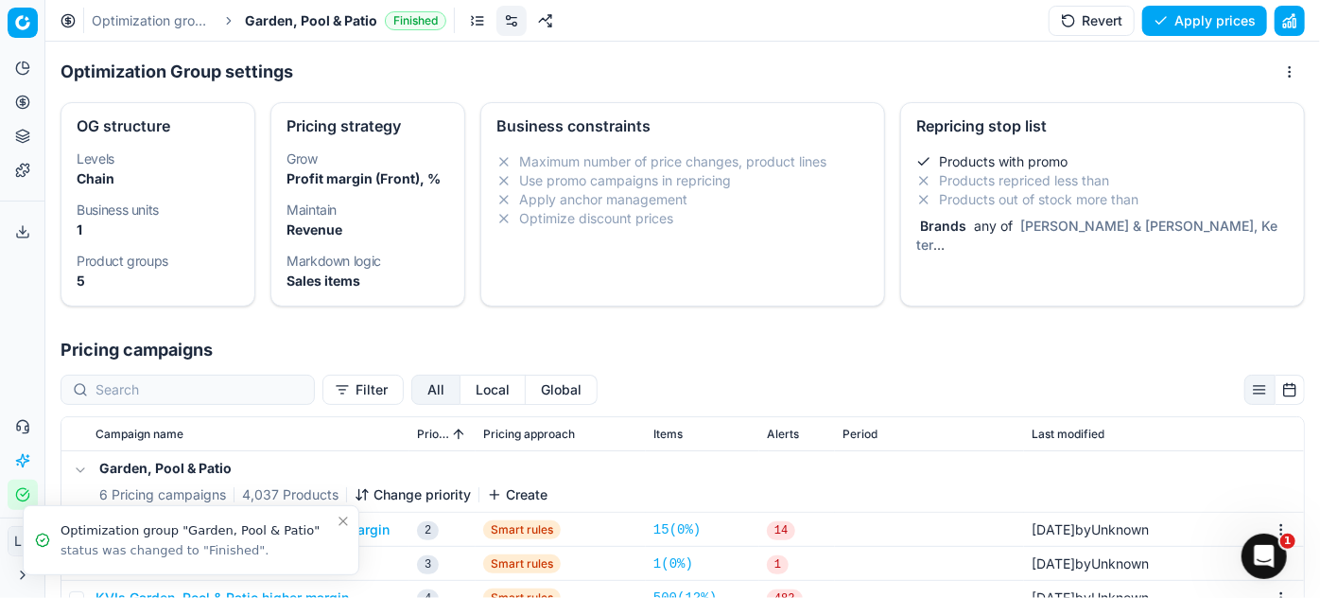
click at [1009, 261] on div "Products with promo Products repriced less than Products out of stock more than…" at bounding box center [1102, 207] width 403 height 125
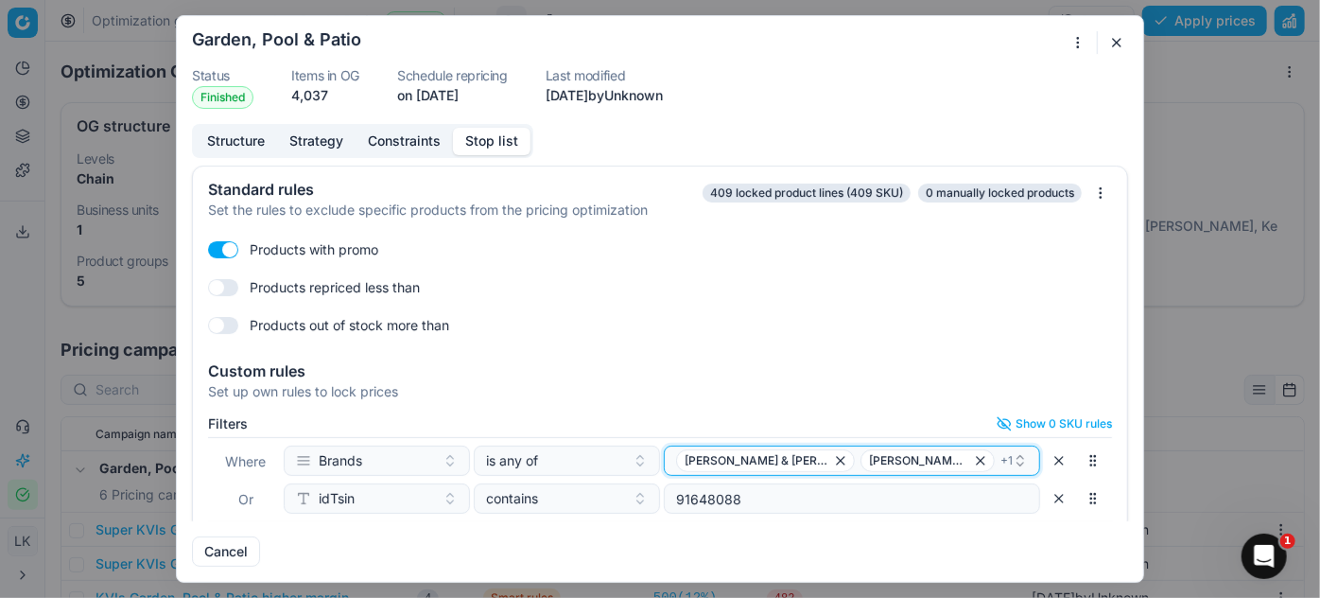
click at [945, 463] on div "[PERSON_NAME] & [PERSON_NAME]-O-Chef + 1" at bounding box center [844, 460] width 337 height 23
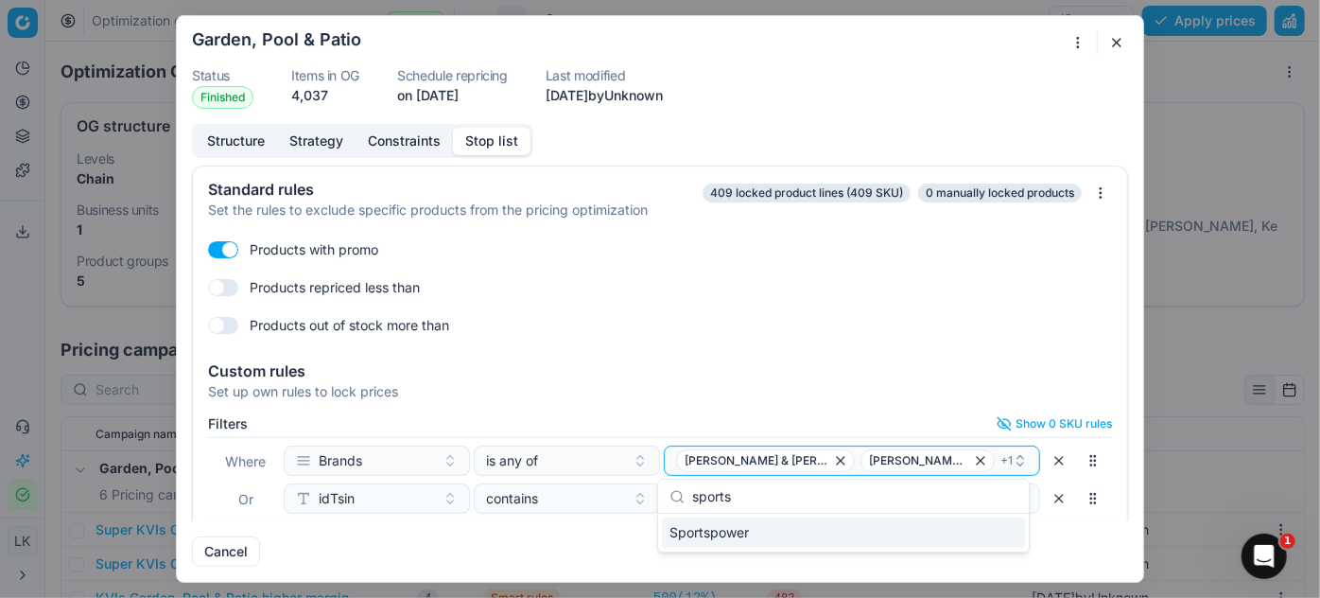
type input "sports"
click at [865, 535] on div "Sportspower" at bounding box center [843, 532] width 363 height 30
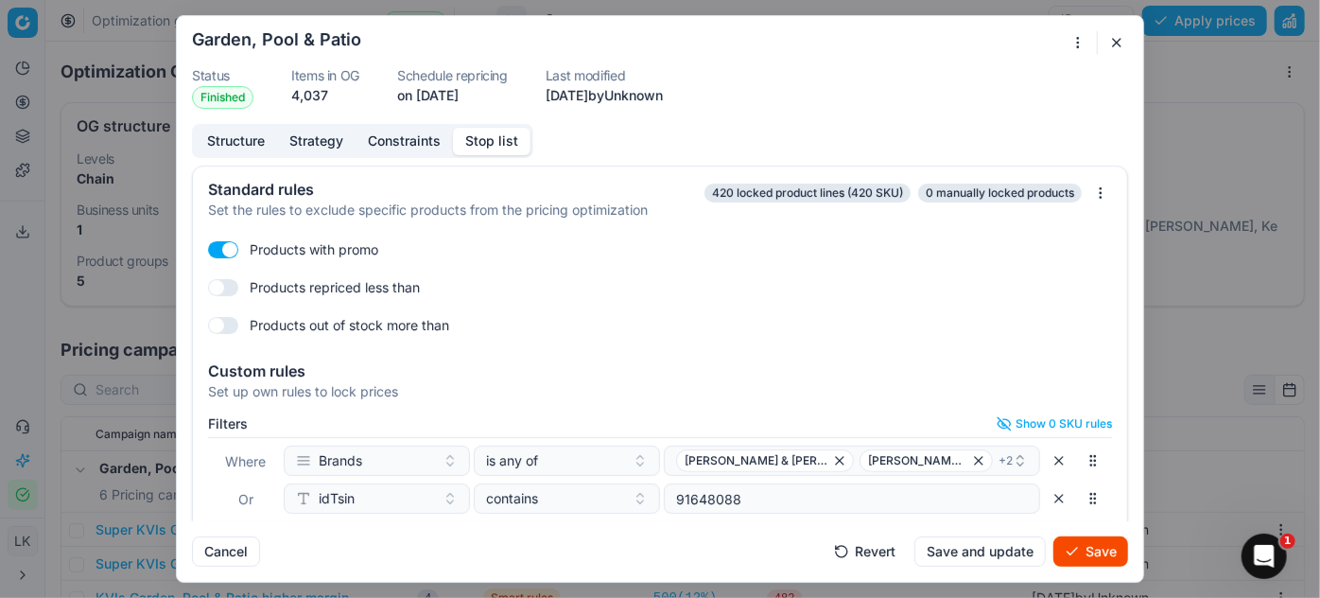
click at [1077, 553] on button "Save" at bounding box center [1090, 551] width 75 height 30
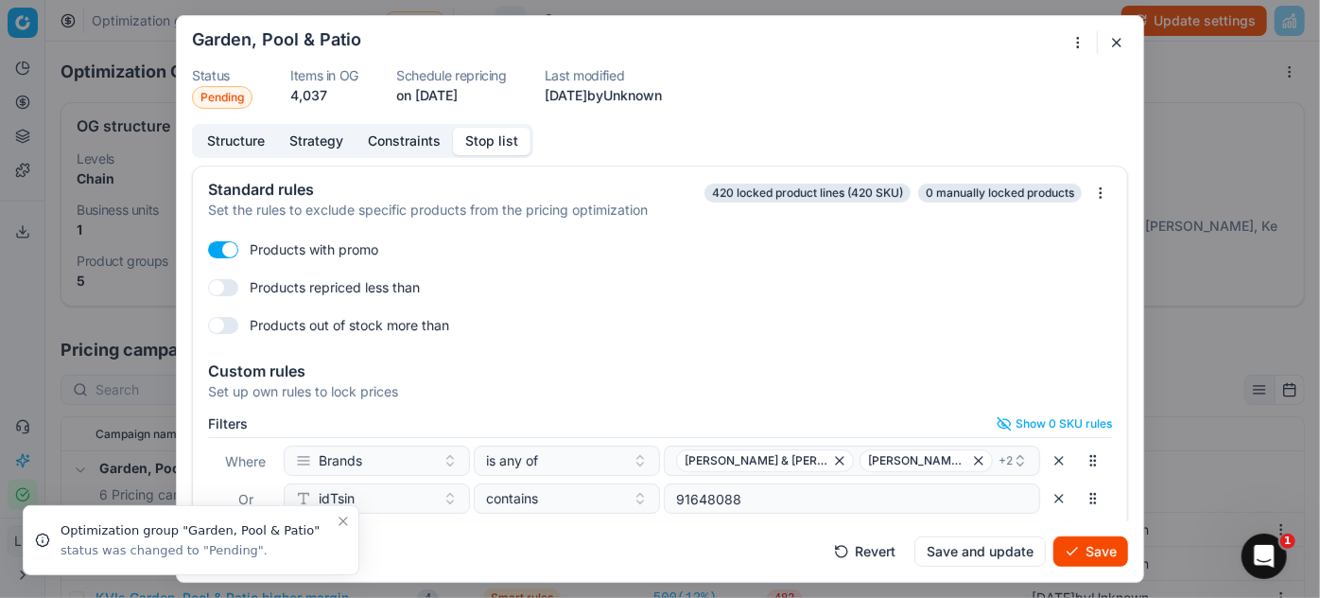
click at [982, 547] on button "Save and update" at bounding box center [979, 551] width 131 height 30
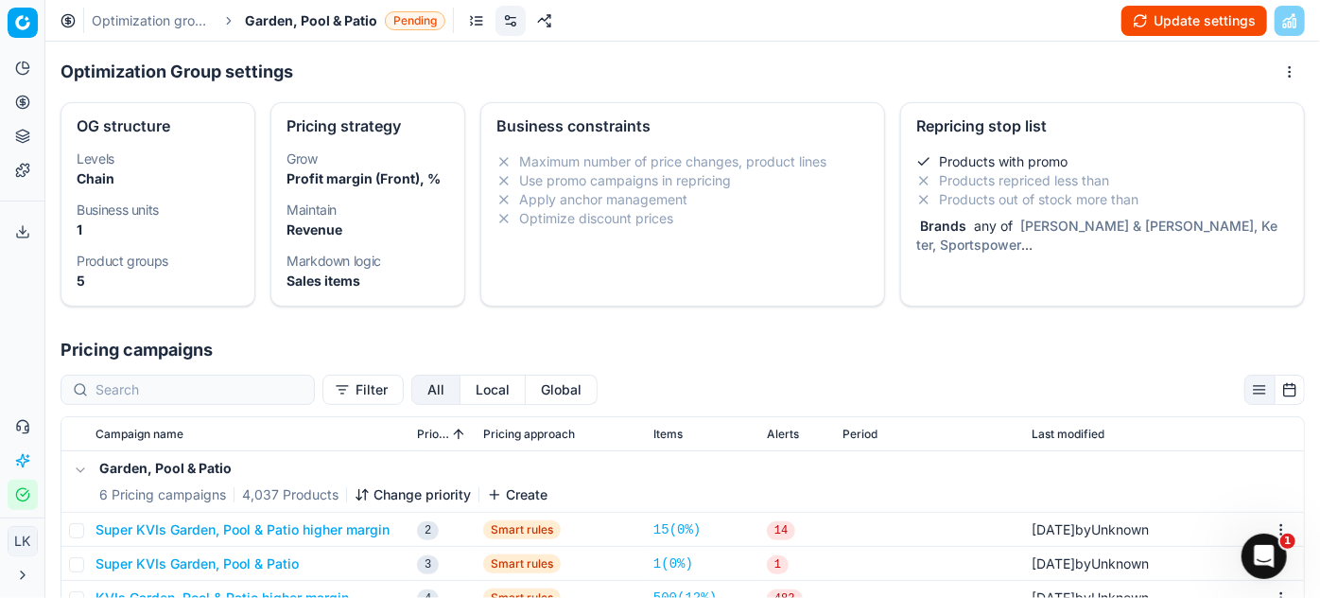
click at [39, 282] on div "Oprimization group is saving... Garden, Pool & Patio Status Pending Items in OG…" at bounding box center [660, 299] width 1320 height 598
click at [1170, 22] on button "Update settings" at bounding box center [1194, 21] width 146 height 30
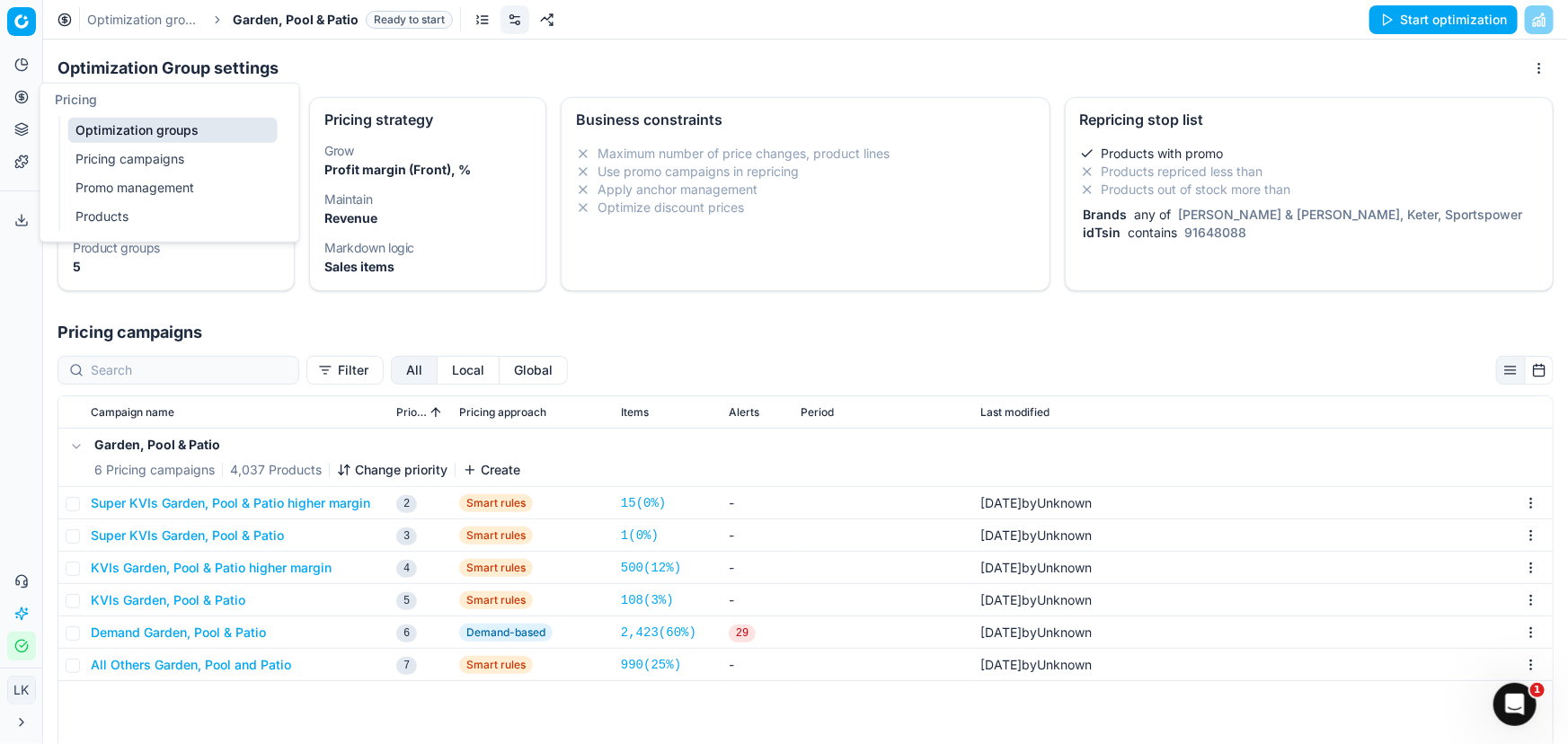
click at [115, 217] on link "Products" at bounding box center [173, 217] width 209 height 25
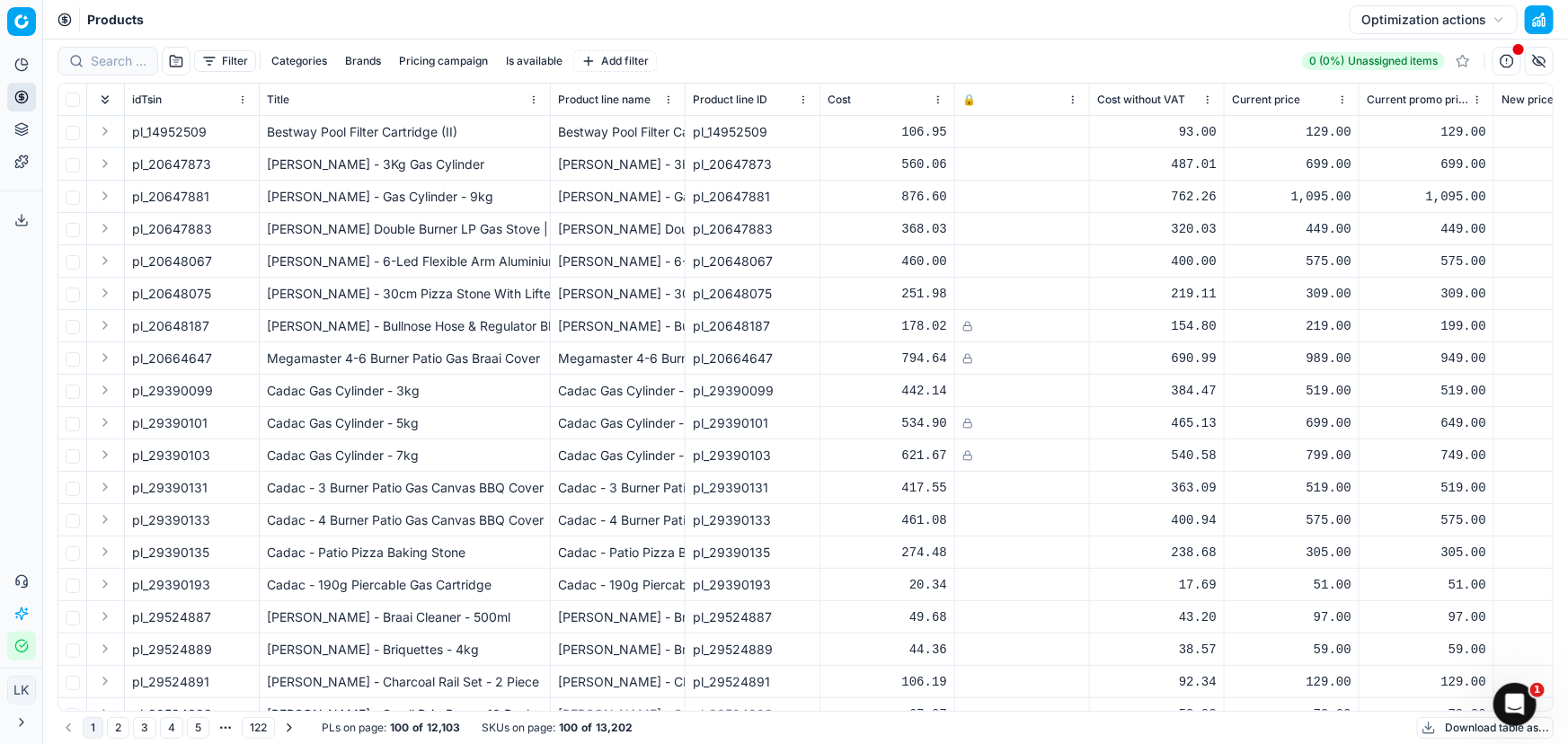
click at [362, 58] on button "Brands" at bounding box center [362, 61] width 50 height 22
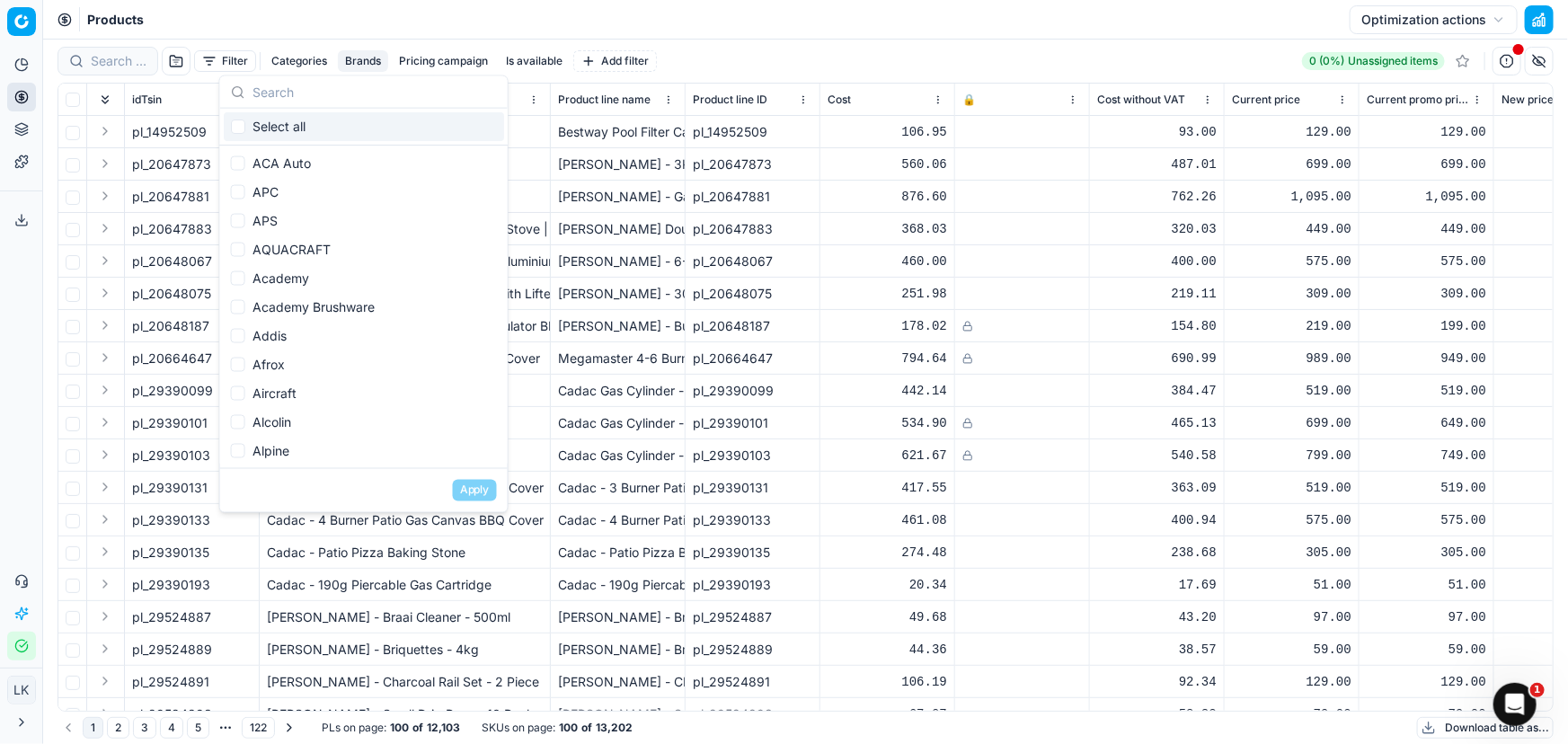
click at [272, 97] on input "text" at bounding box center [374, 92] width 244 height 36
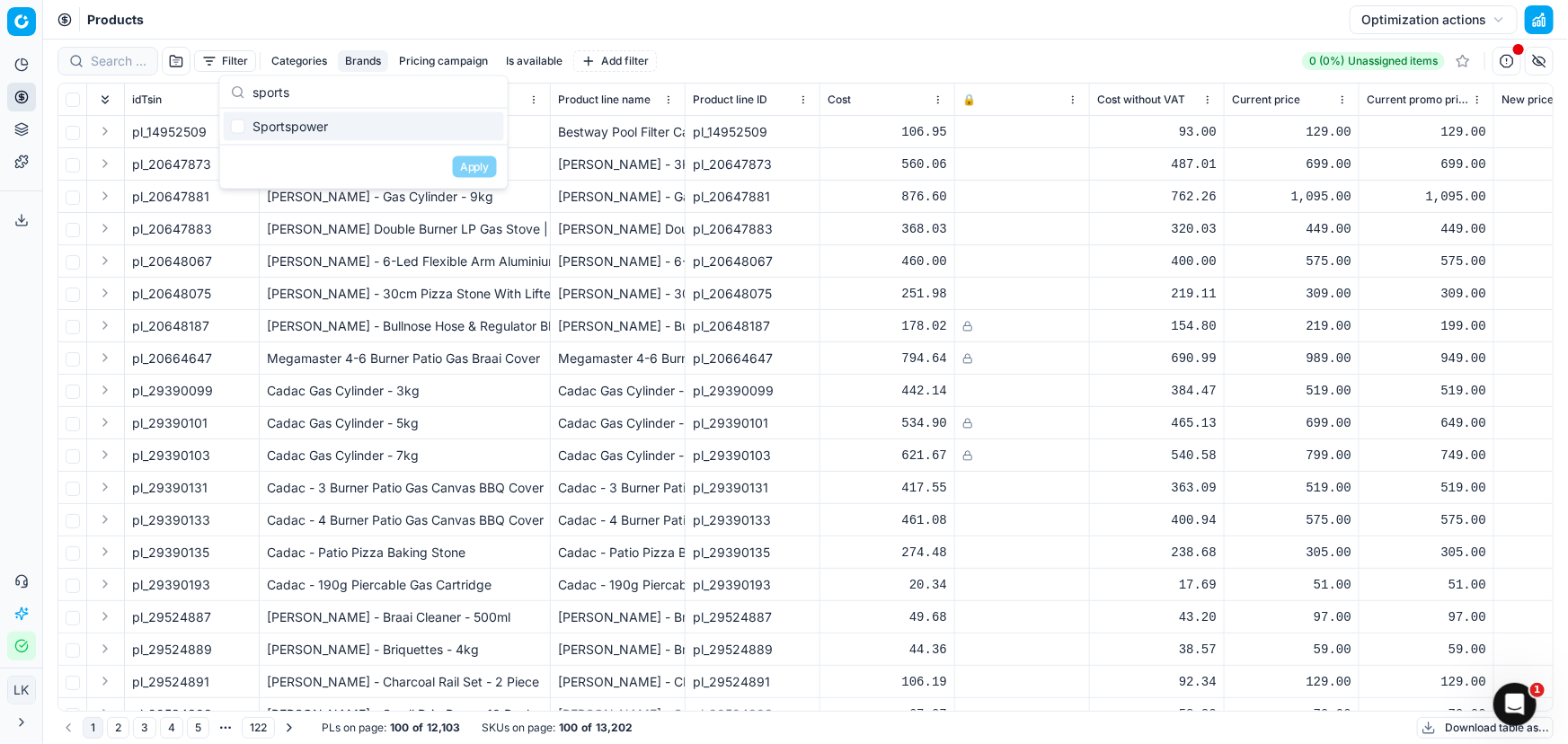
type input "sports"
click at [239, 124] on input "Suggestions" at bounding box center [238, 126] width 14 height 14
checkbox input "true"
click at [472, 168] on button "Apply" at bounding box center [475, 167] width 44 height 22
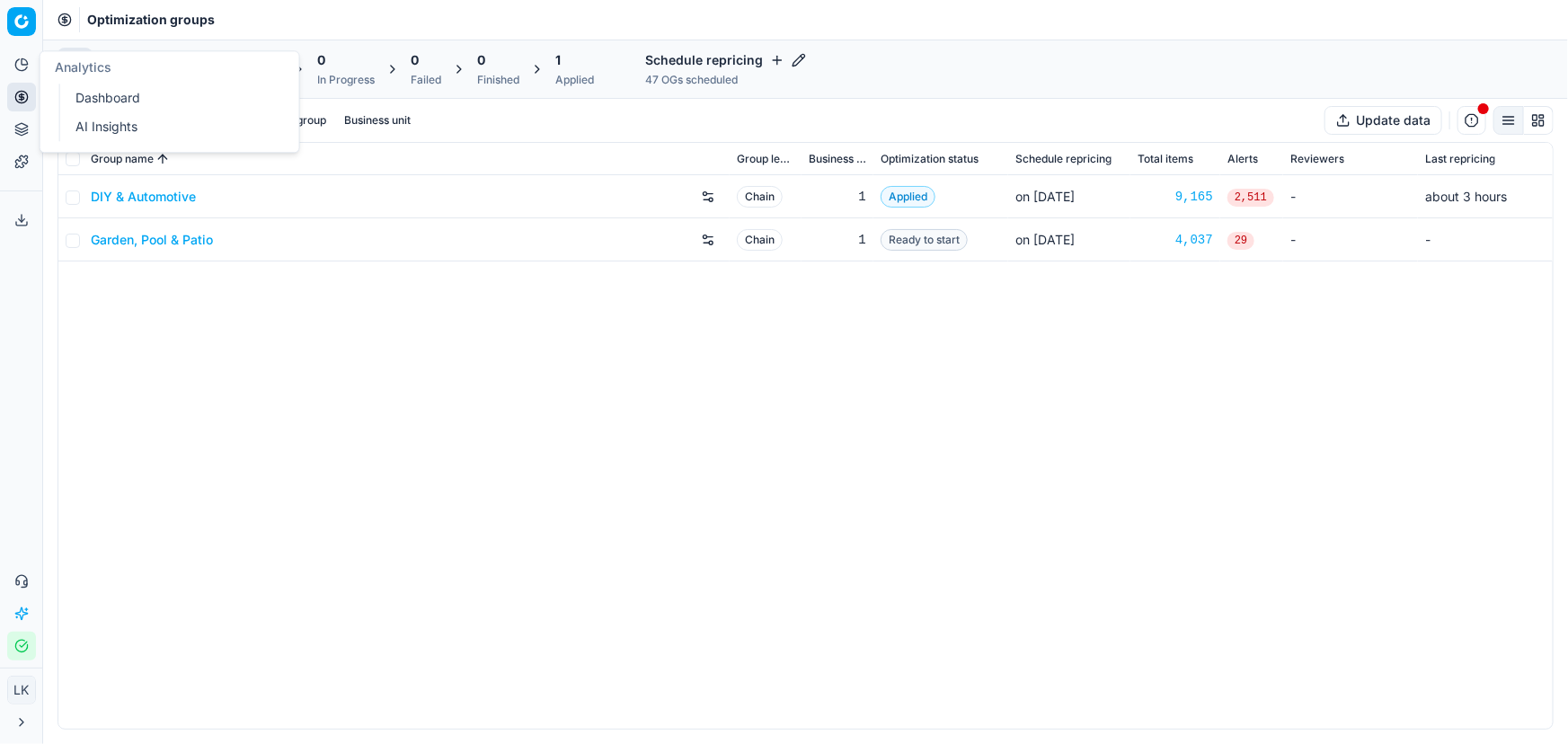
click at [14, 59] on icon at bounding box center [21, 65] width 14 height 14
click at [90, 101] on link "Dashboard" at bounding box center [173, 98] width 209 height 25
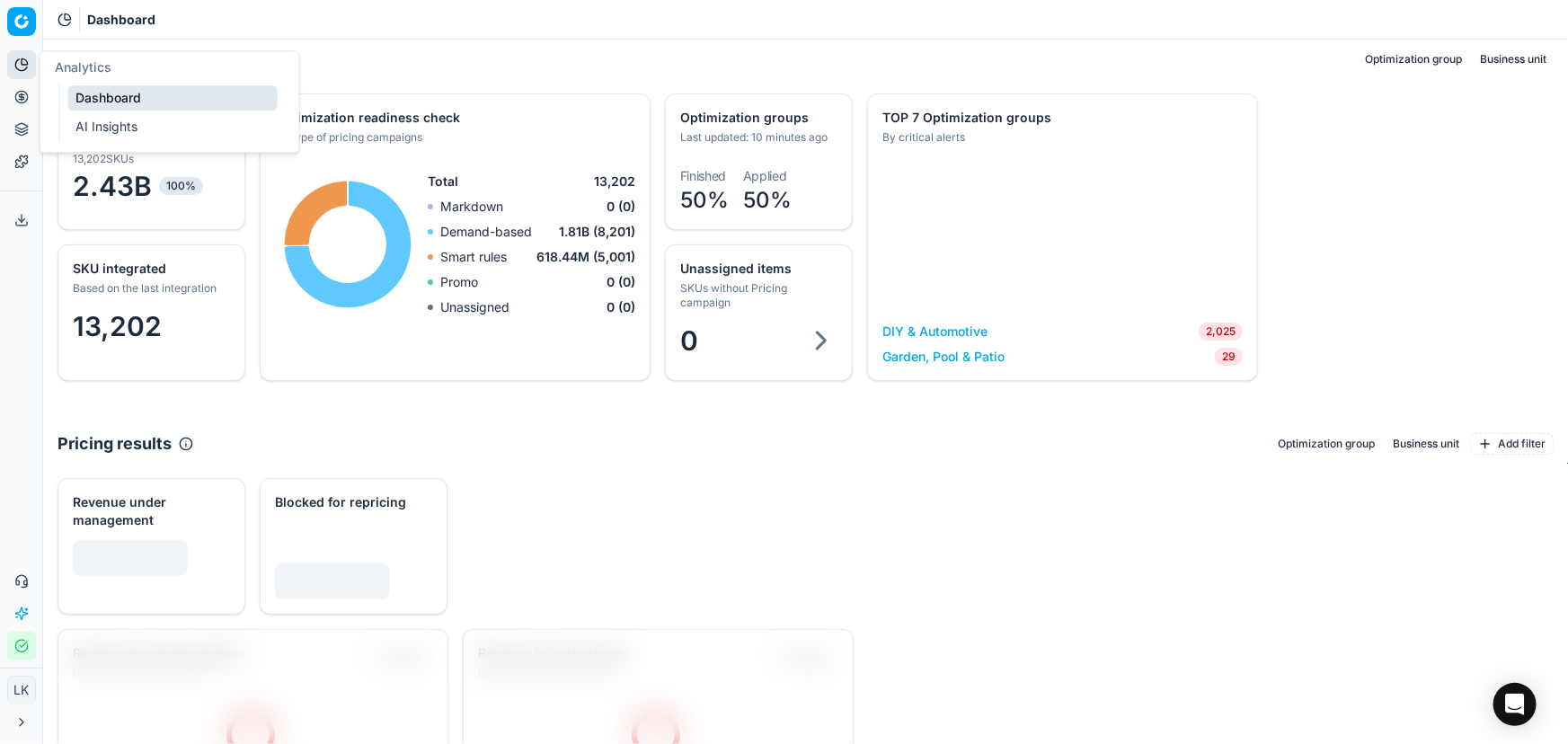
click at [966, 354] on link "Garden, Pool & Patio" at bounding box center [943, 356] width 123 height 18
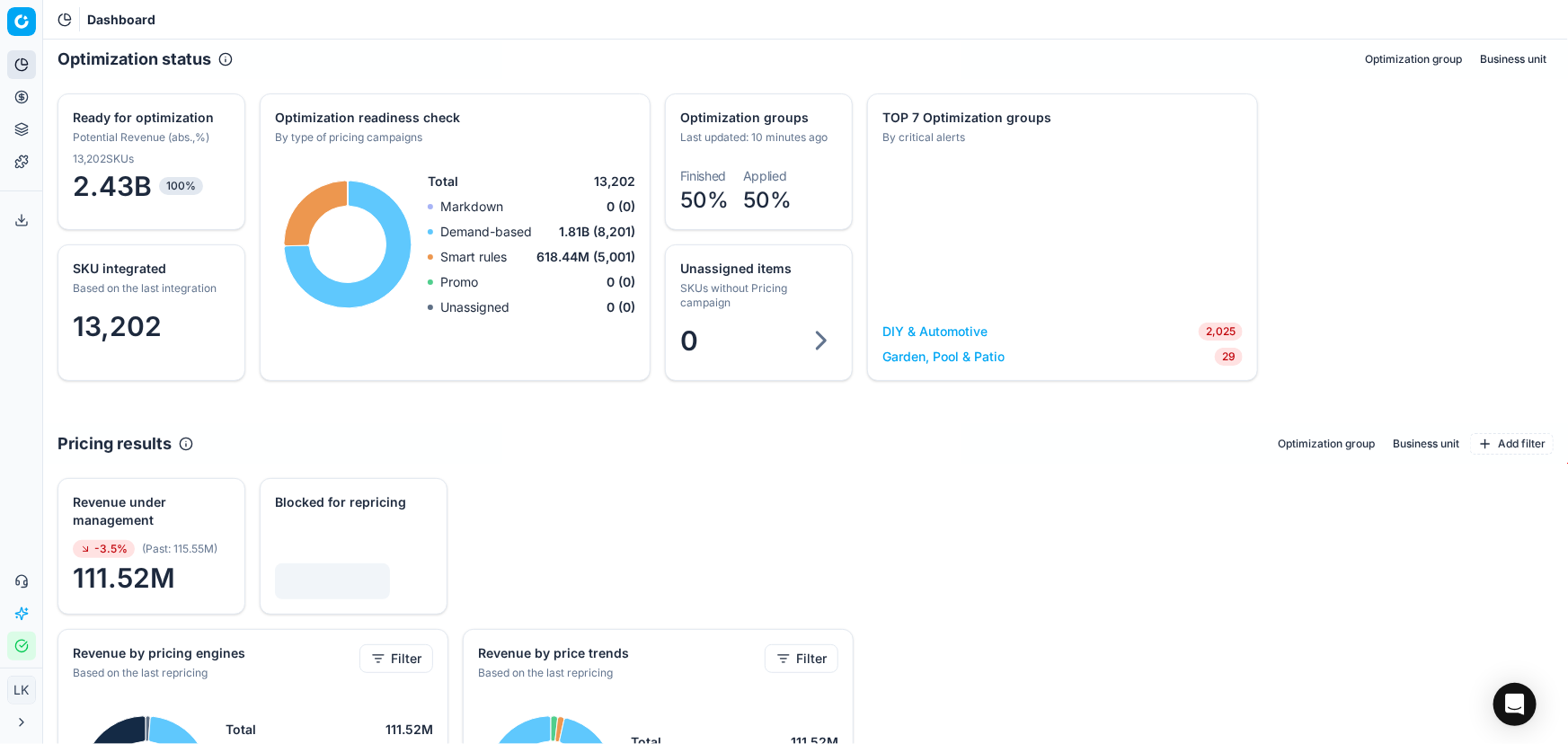
click at [942, 352] on link "Garden, Pool & Patio" at bounding box center [943, 356] width 123 height 18
click at [910, 366] on div "DIY & Automotive 2,025 Garden, Pool & Patio 29" at bounding box center [1061, 348] width 389 height 65
click at [915, 356] on link "Garden, Pool & Patio" at bounding box center [943, 356] width 123 height 18
click at [990, 358] on link "Garden, Pool & Patio" at bounding box center [943, 356] width 123 height 18
click at [990, 357] on link "Garden, Pool & Patio" at bounding box center [943, 356] width 123 height 18
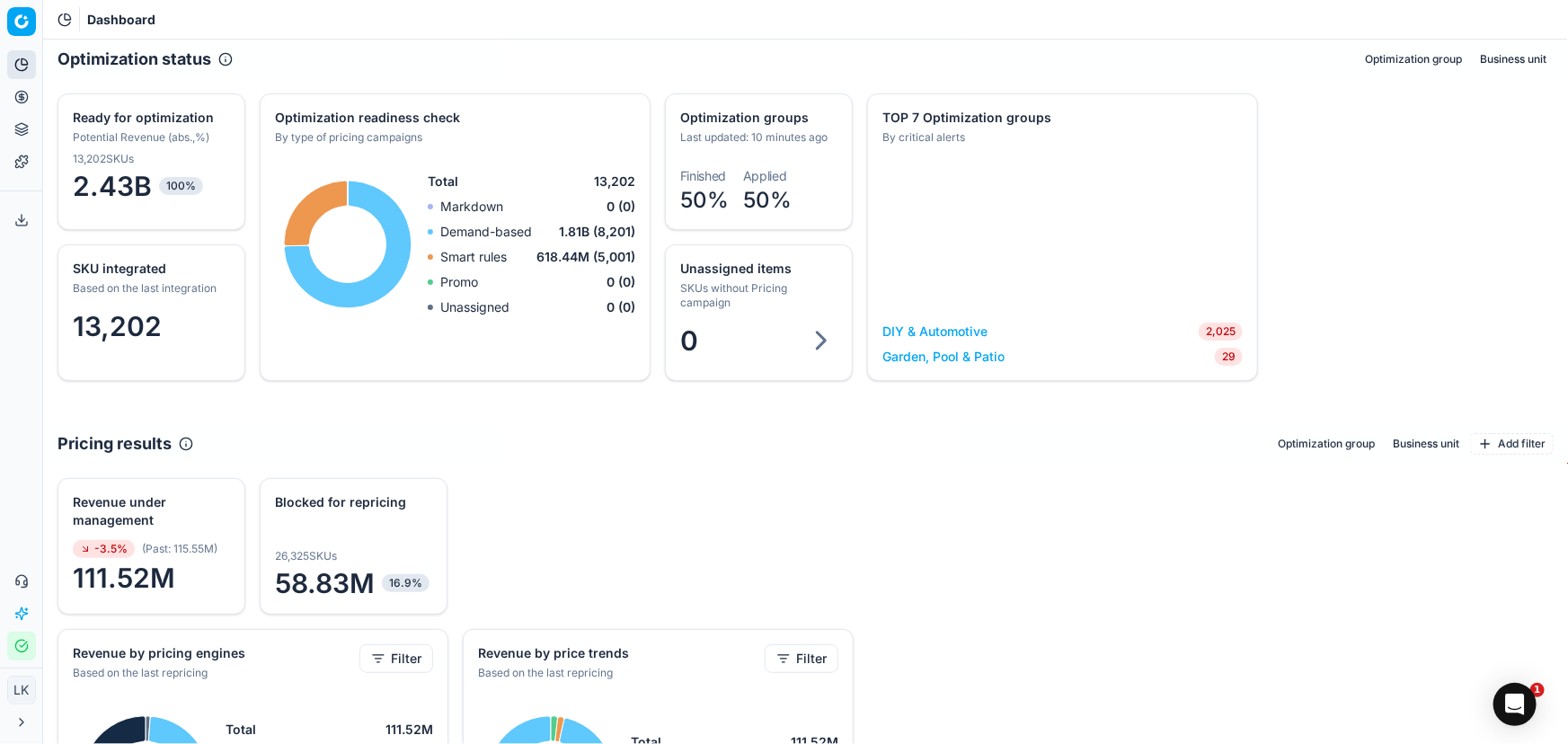
click at [972, 353] on link "Garden, Pool & Patio" at bounding box center [943, 356] width 123 height 18
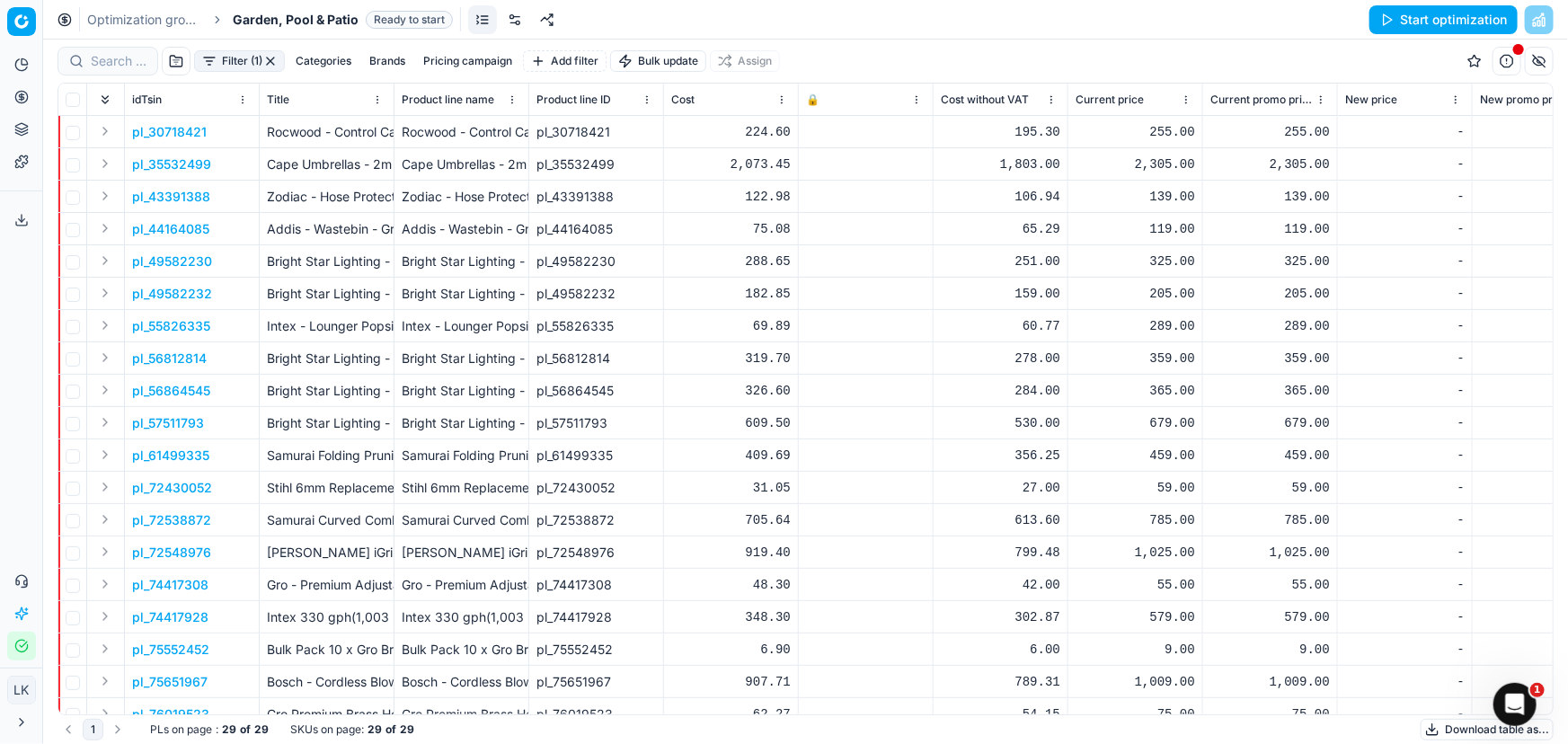
click at [508, 18] on link at bounding box center [515, 20] width 29 height 29
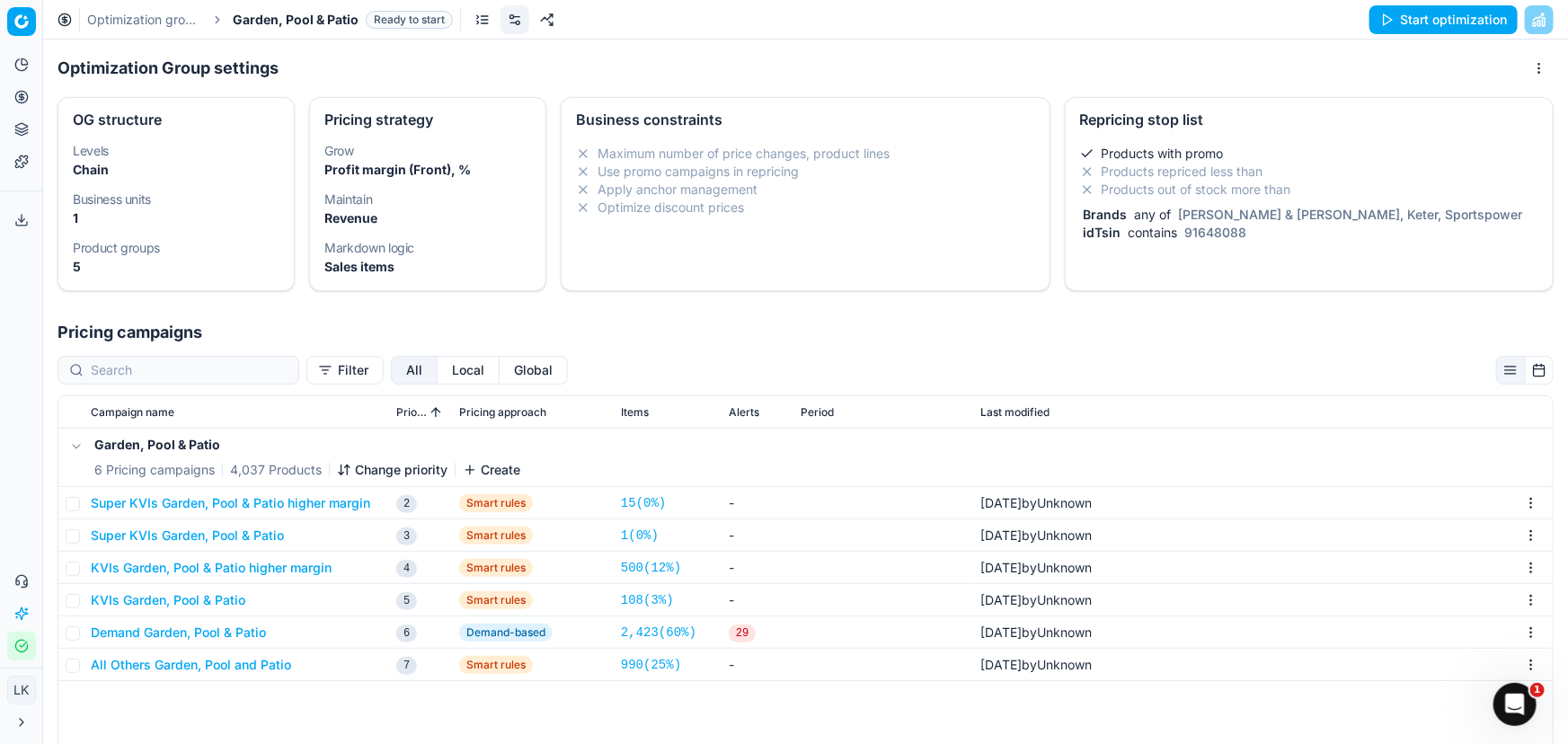
click at [1329, 142] on div "Products with promo Products repriced less than Products out of stock more than…" at bounding box center [1309, 197] width 487 height 119
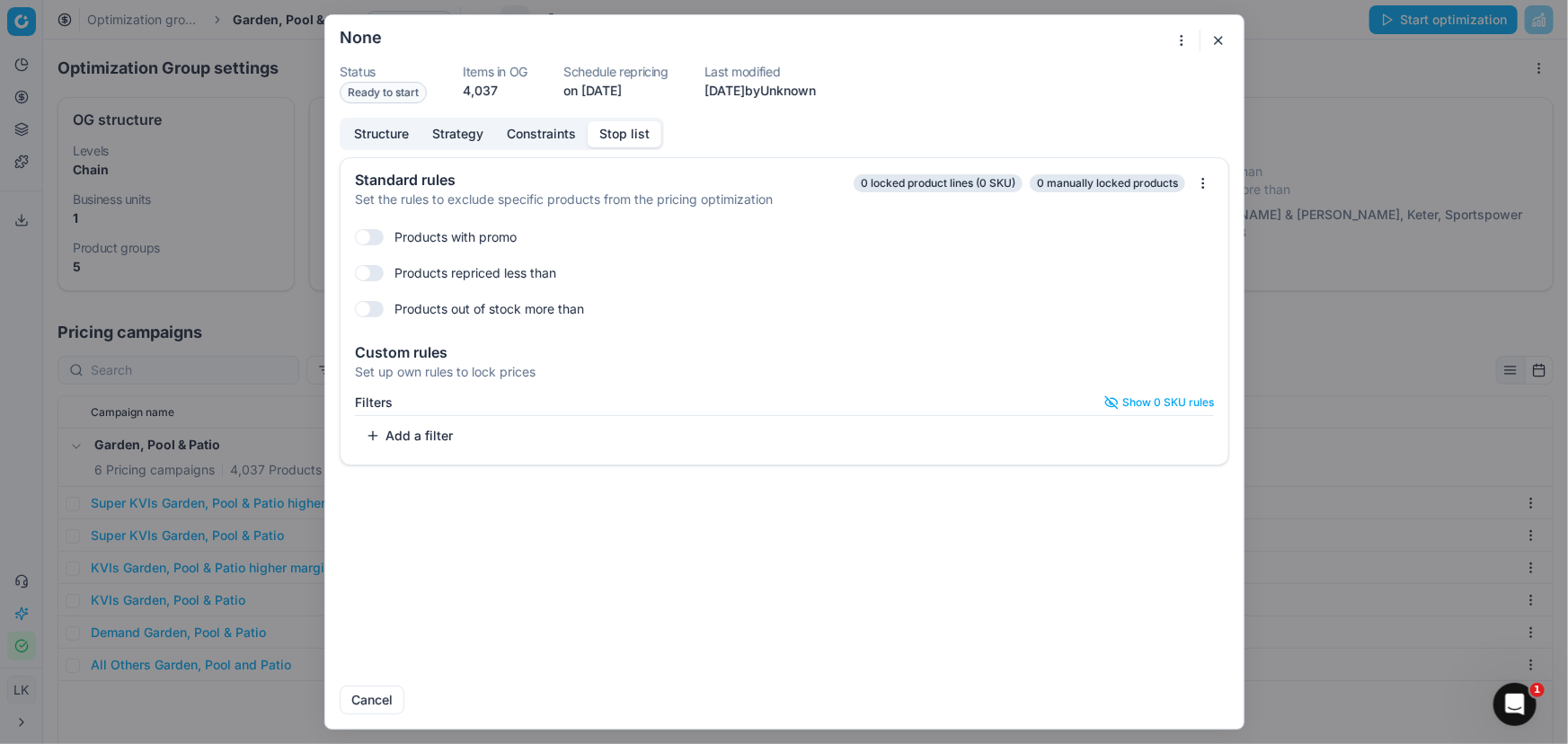
checkbox input "true"
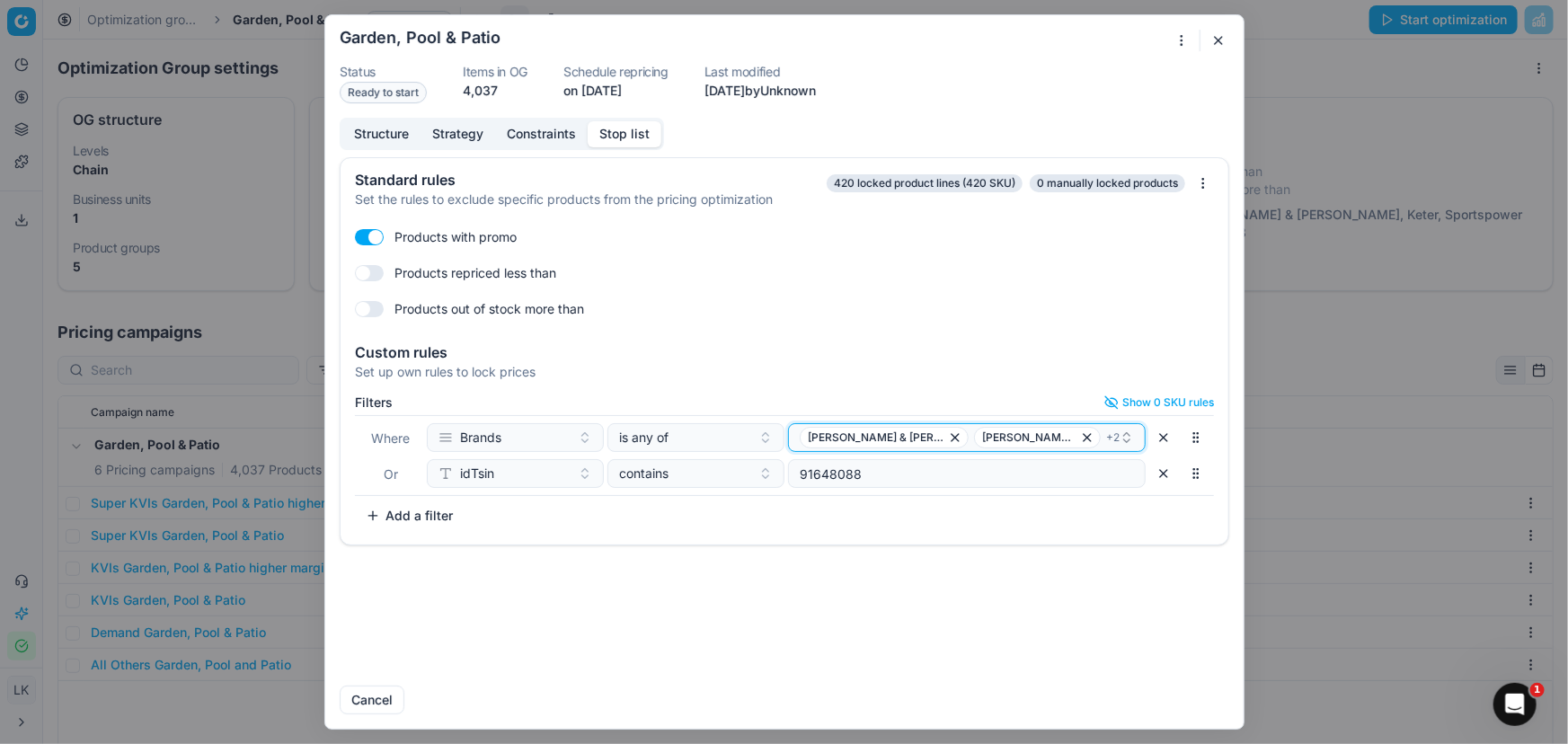
click at [1058, 439] on div "George & Mason Chad-O-Chef + 2" at bounding box center [959, 437] width 320 height 22
type input "fire"
click at [882, 535] on div "Fire up" at bounding box center [966, 534] width 351 height 29
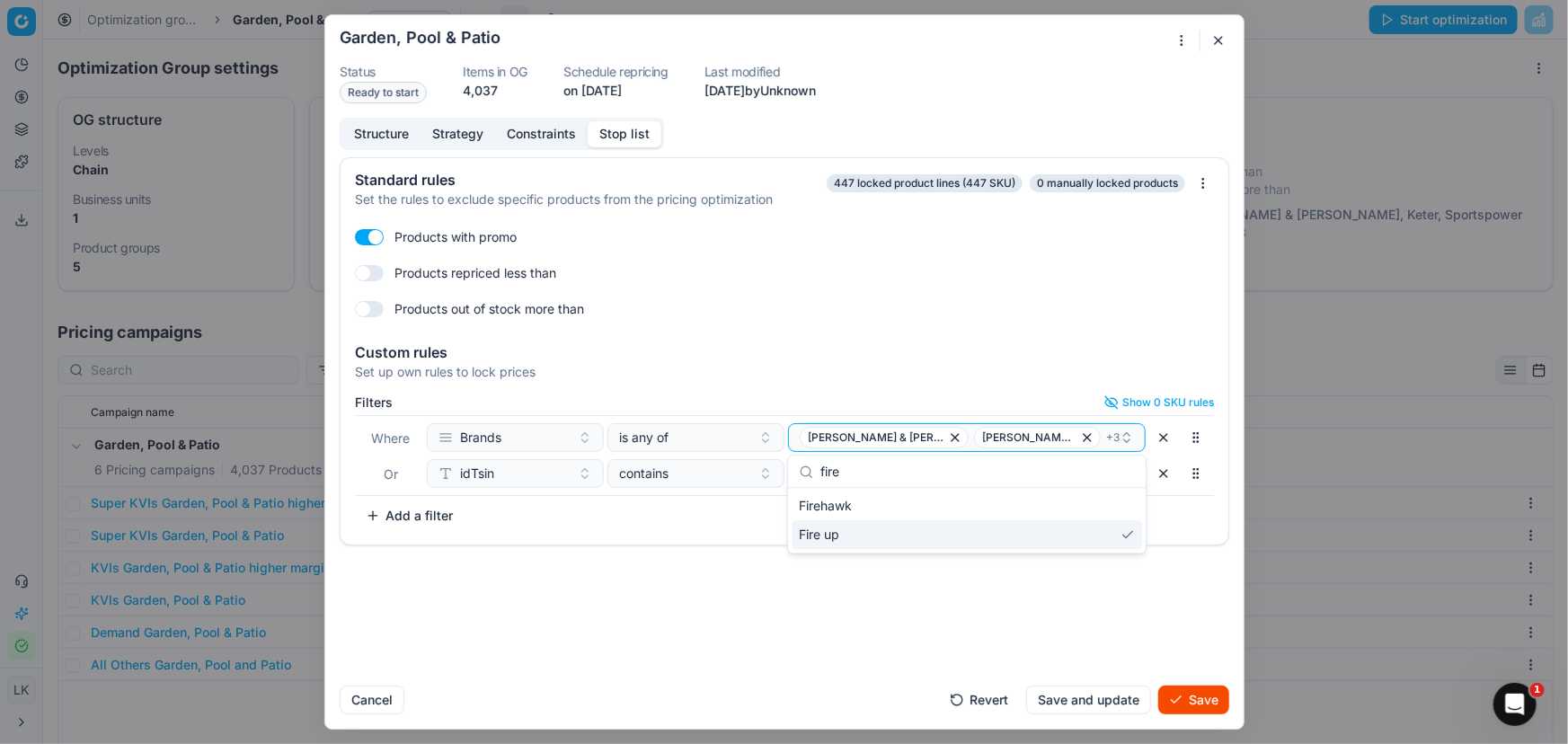
click at [1191, 702] on button "Save" at bounding box center [1194, 699] width 71 height 29
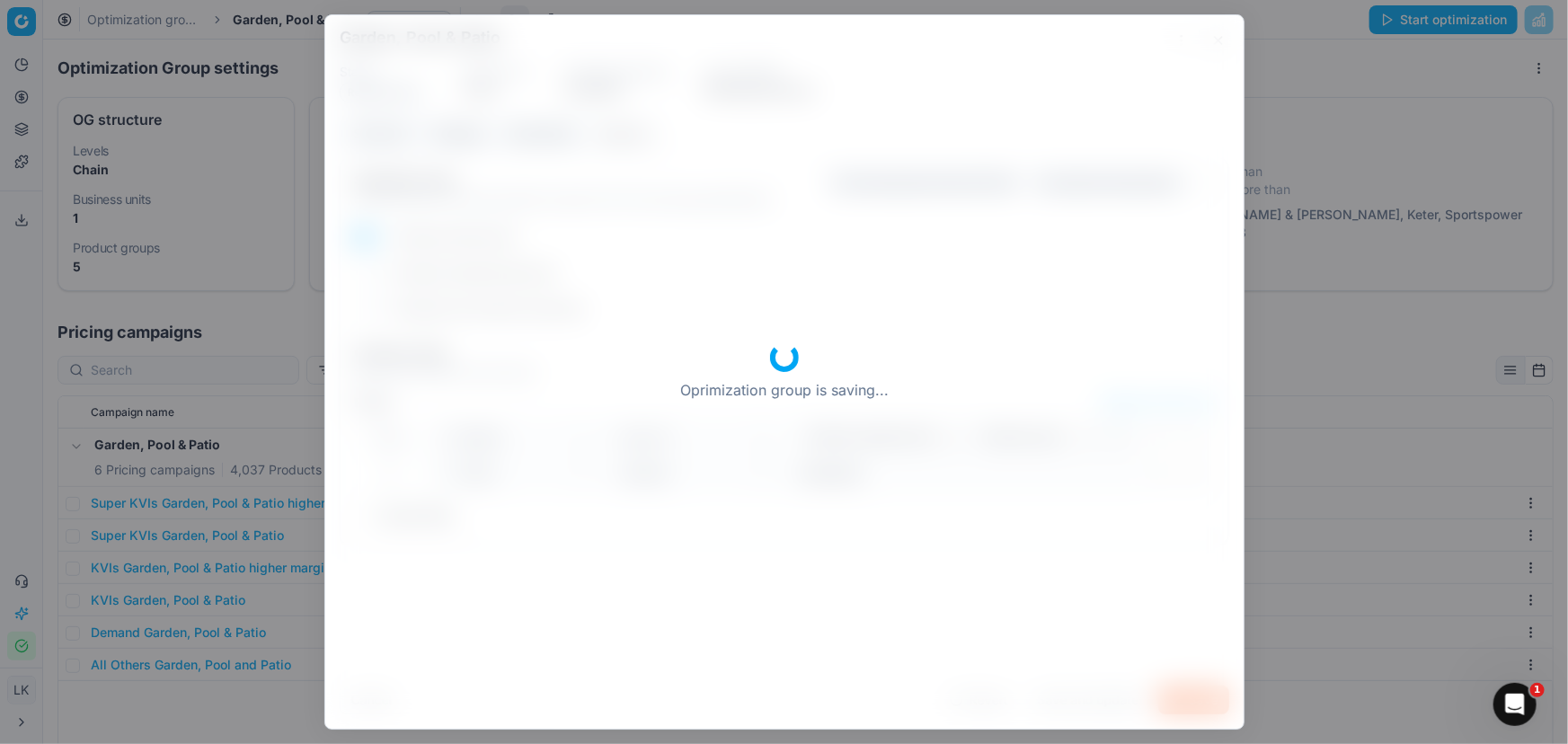
click at [1082, 698] on div "Oprimization group is saving..." at bounding box center [784, 372] width 918 height 714
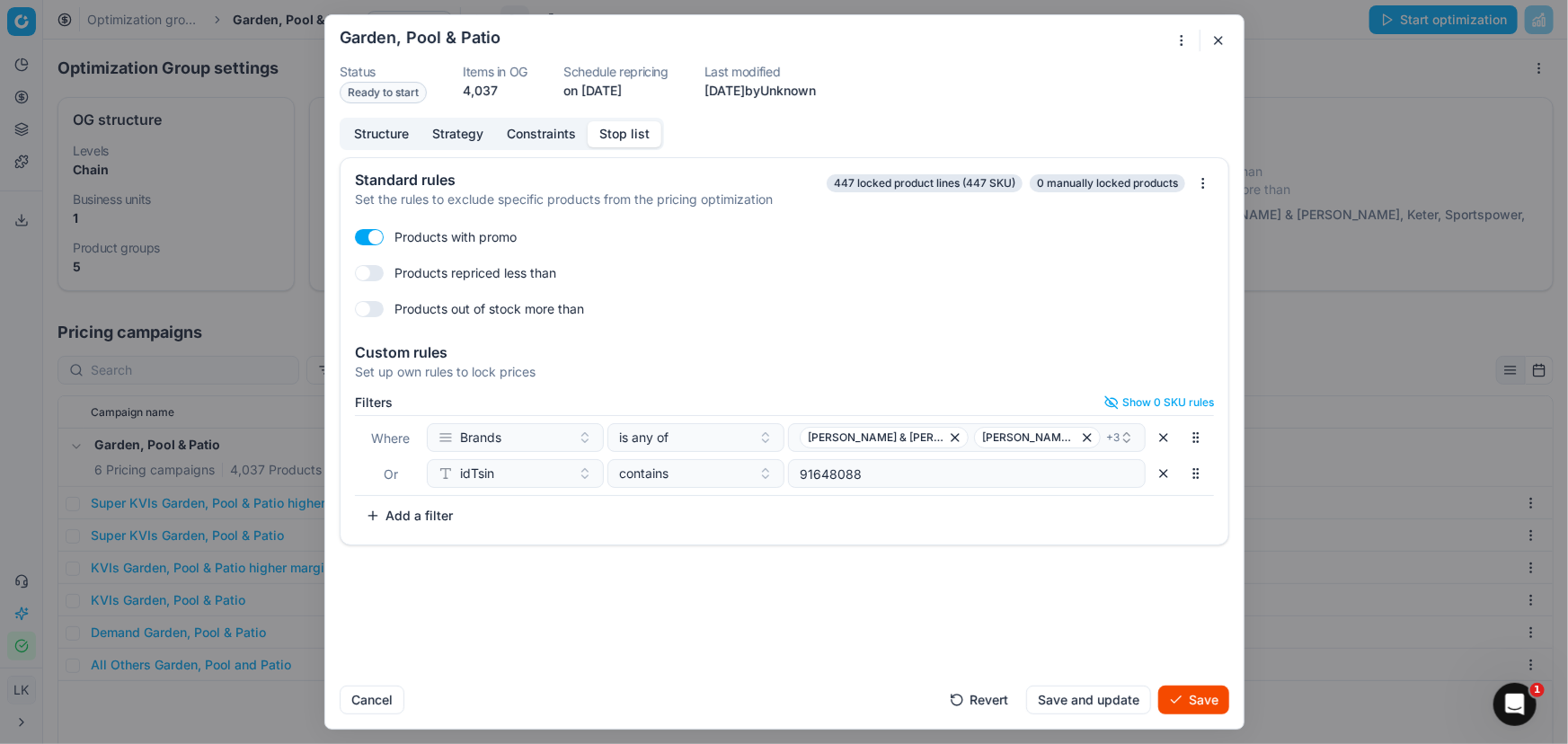
click at [1085, 698] on div "Cancel Revert Save and update Save" at bounding box center [784, 692] width 889 height 43
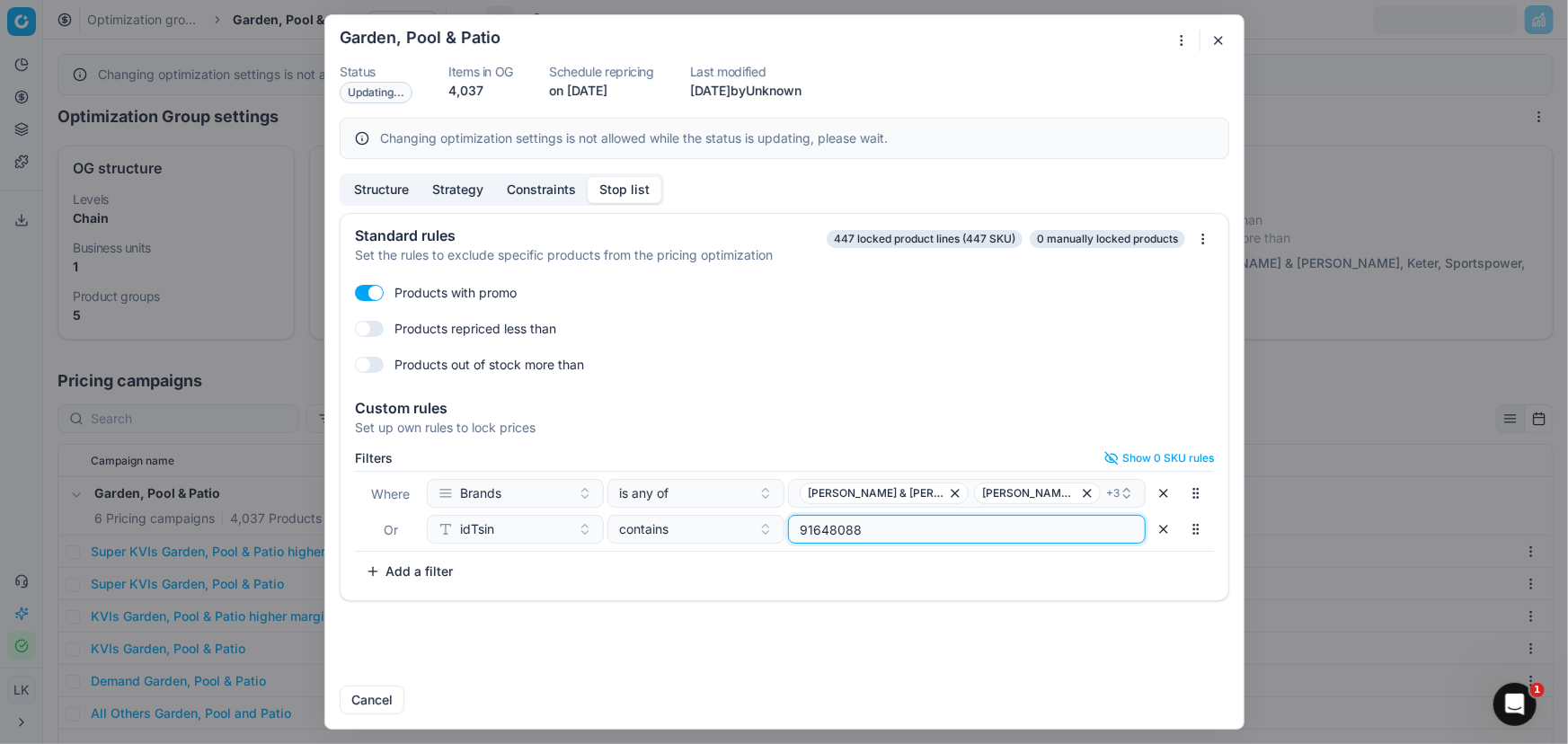
click at [832, 527] on input "91648088" at bounding box center [966, 529] width 341 height 27
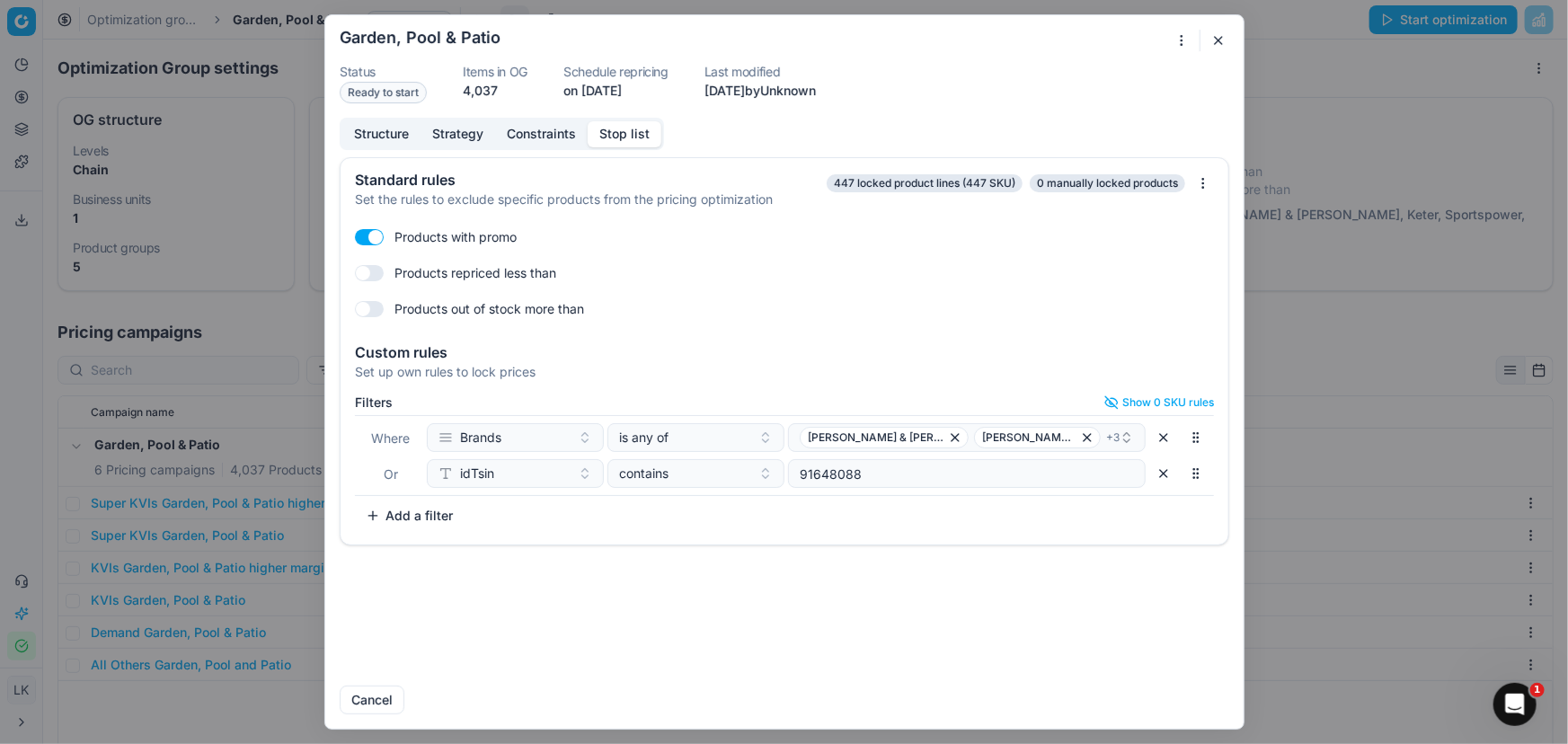
click at [1042, 581] on div "Standard rules Set the rules to exclude specific products from the pricing opti…" at bounding box center [784, 413] width 918 height 514
click at [1123, 437] on icon "button" at bounding box center [1126, 437] width 14 height 14
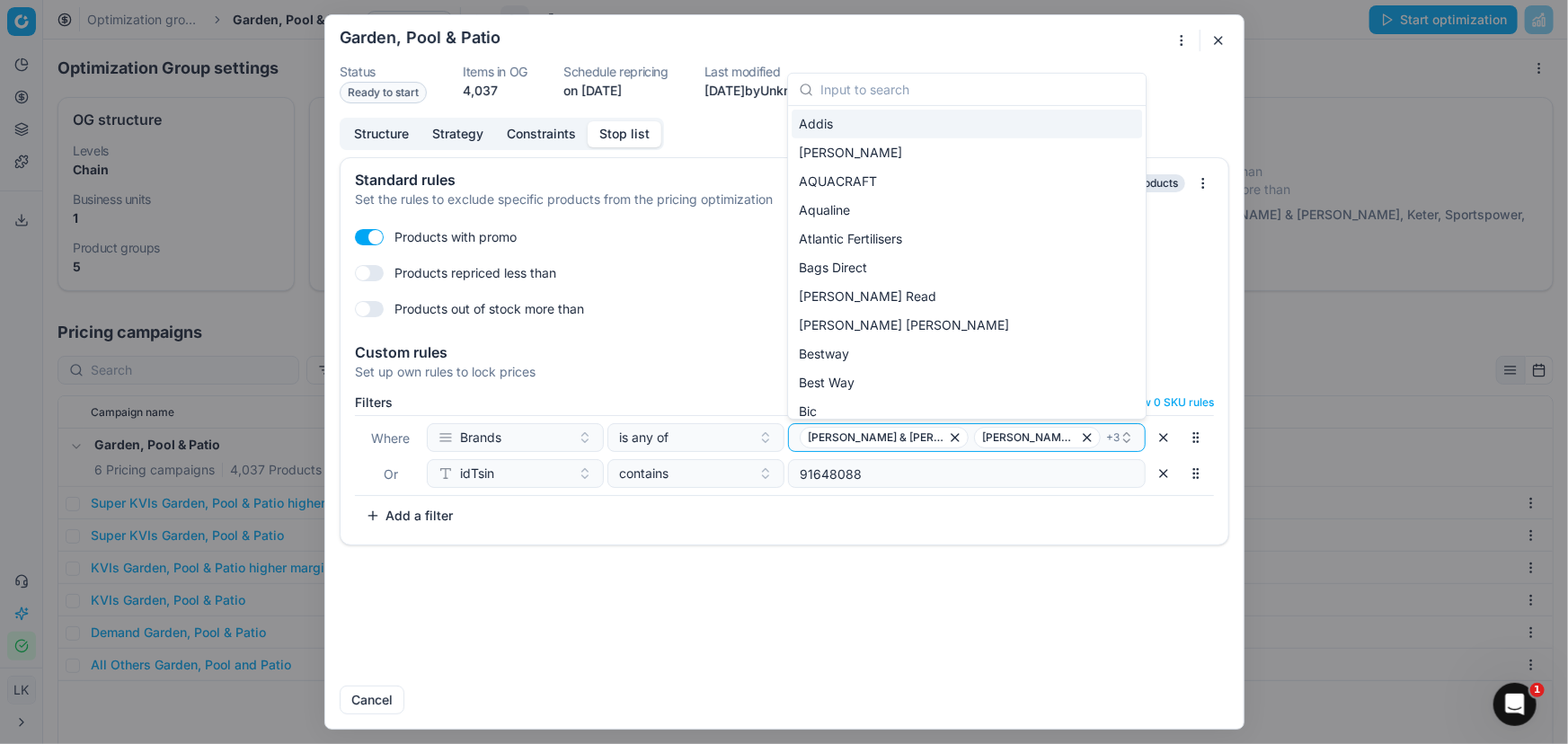
click at [1025, 521] on div "Filters Show 0 SKU rules Where Brands is any of George & Mason Chad-O-Chef + 3 …" at bounding box center [784, 463] width 859 height 135
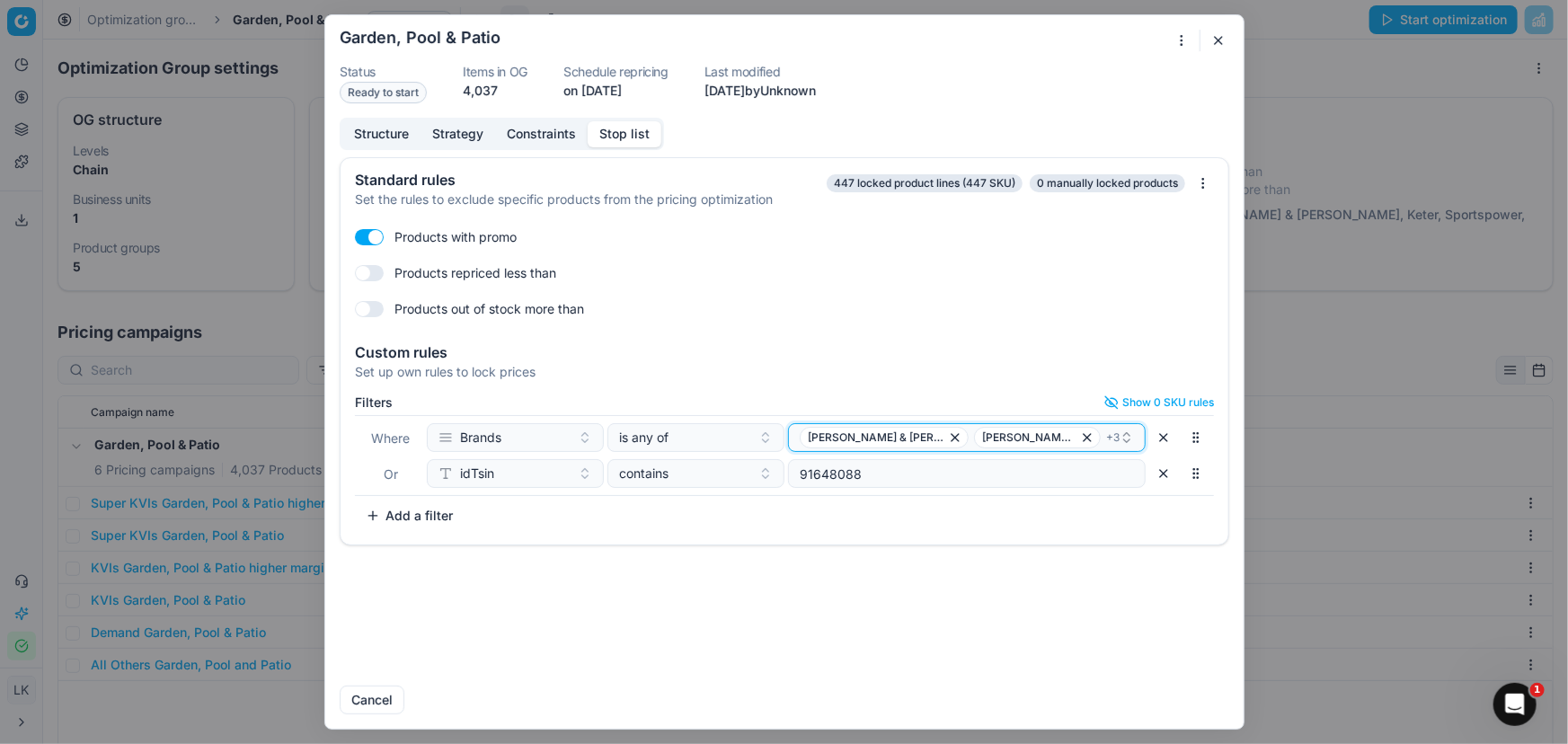
click at [1106, 436] on span "+ 3" at bounding box center [1113, 437] width 13 height 14
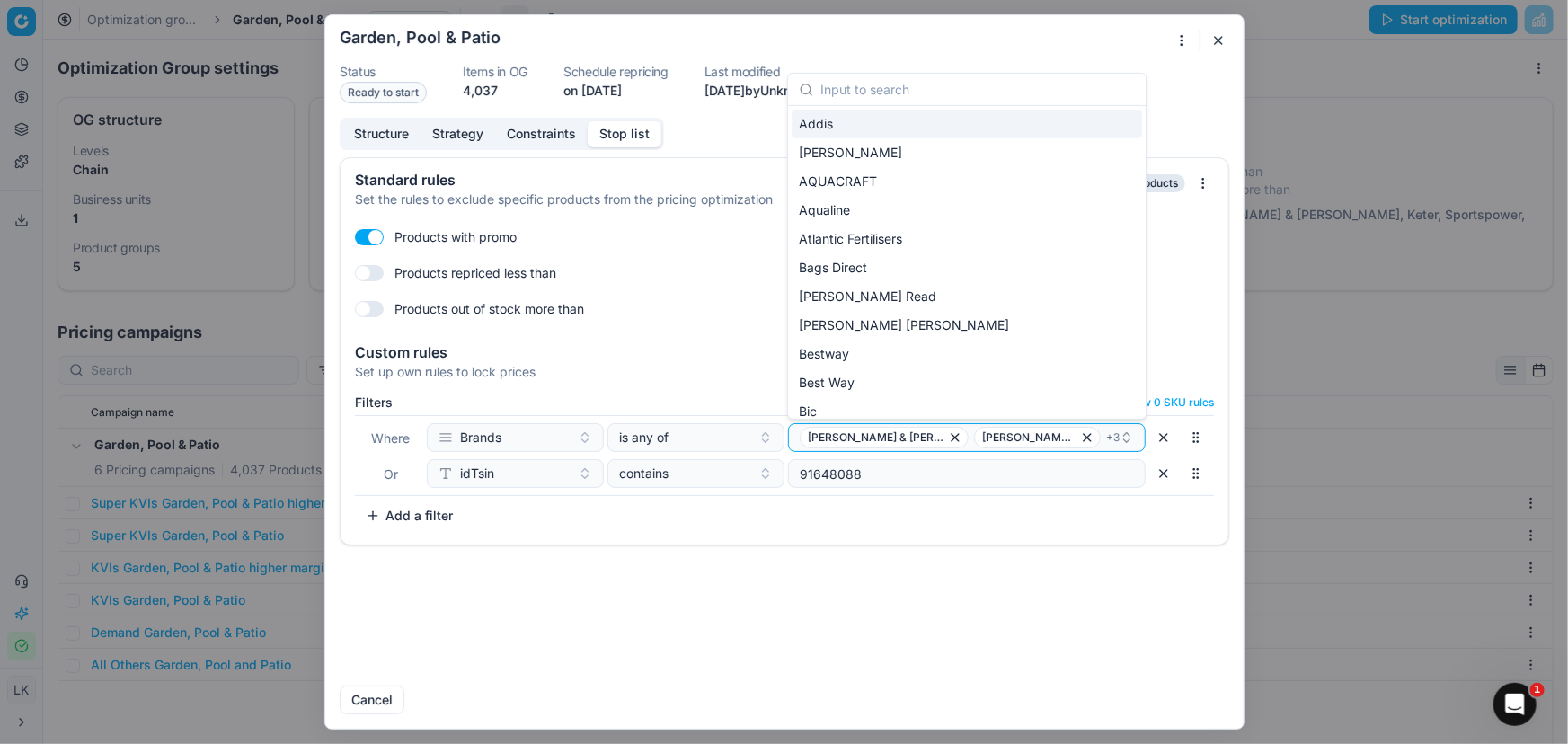
click at [1195, 441] on button "button" at bounding box center [1195, 437] width 29 height 29
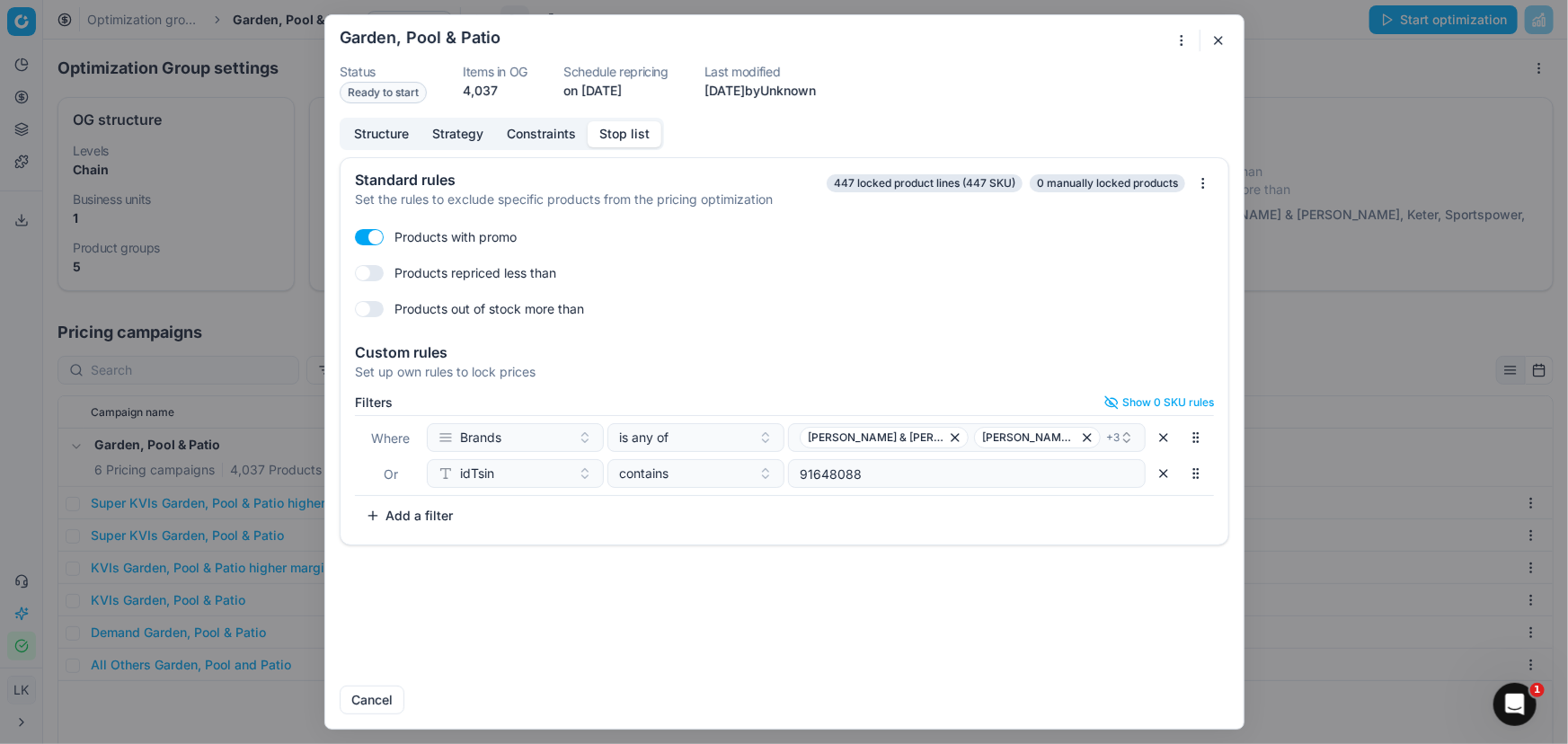
click at [1145, 616] on div "Standard rules Set the rules to exclude specific products from the pricing opti…" at bounding box center [784, 413] width 918 height 514
drag, startPoint x: 798, startPoint y: 440, endPoint x: 1047, endPoint y: 437, distance: 249.0
click at [1042, 432] on button "George & Mason Chad-O-Chef + 3" at bounding box center [966, 437] width 357 height 29
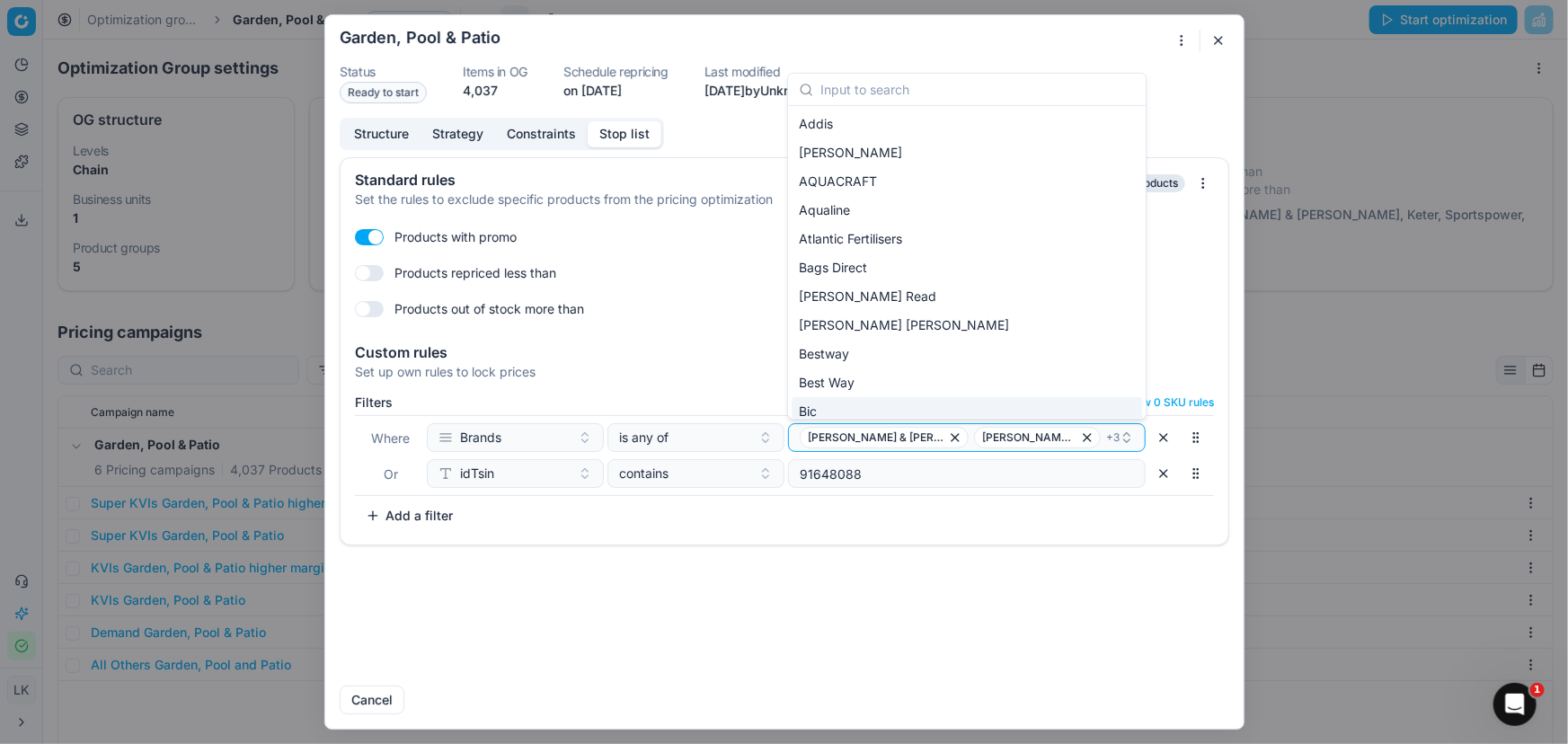
click at [1107, 587] on div "Standard rules Set the rules to exclude specific products from the pricing opti…" at bounding box center [784, 413] width 918 height 514
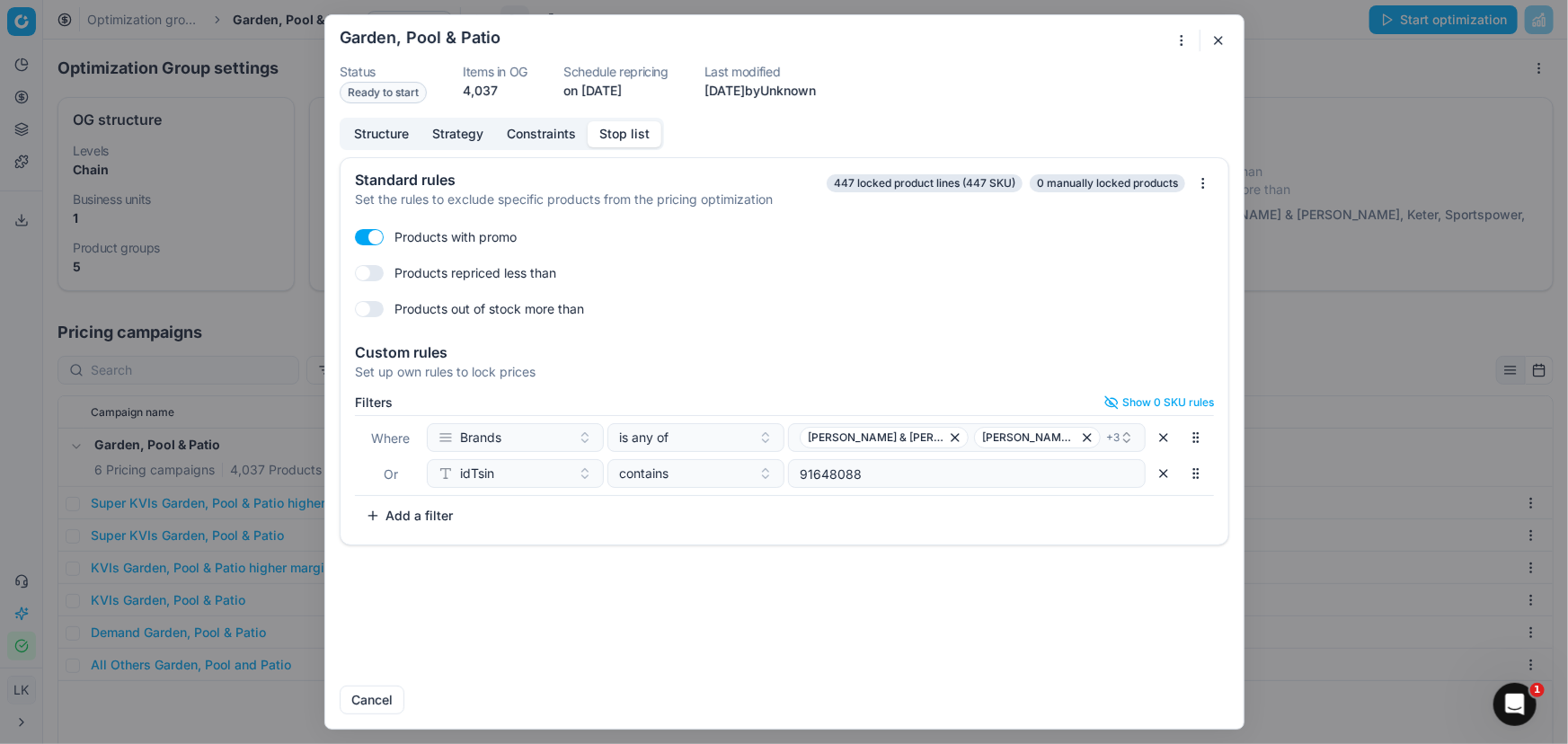
click at [1217, 41] on button "button" at bounding box center [1218, 40] width 22 height 22
